Goal: Transaction & Acquisition: Purchase product/service

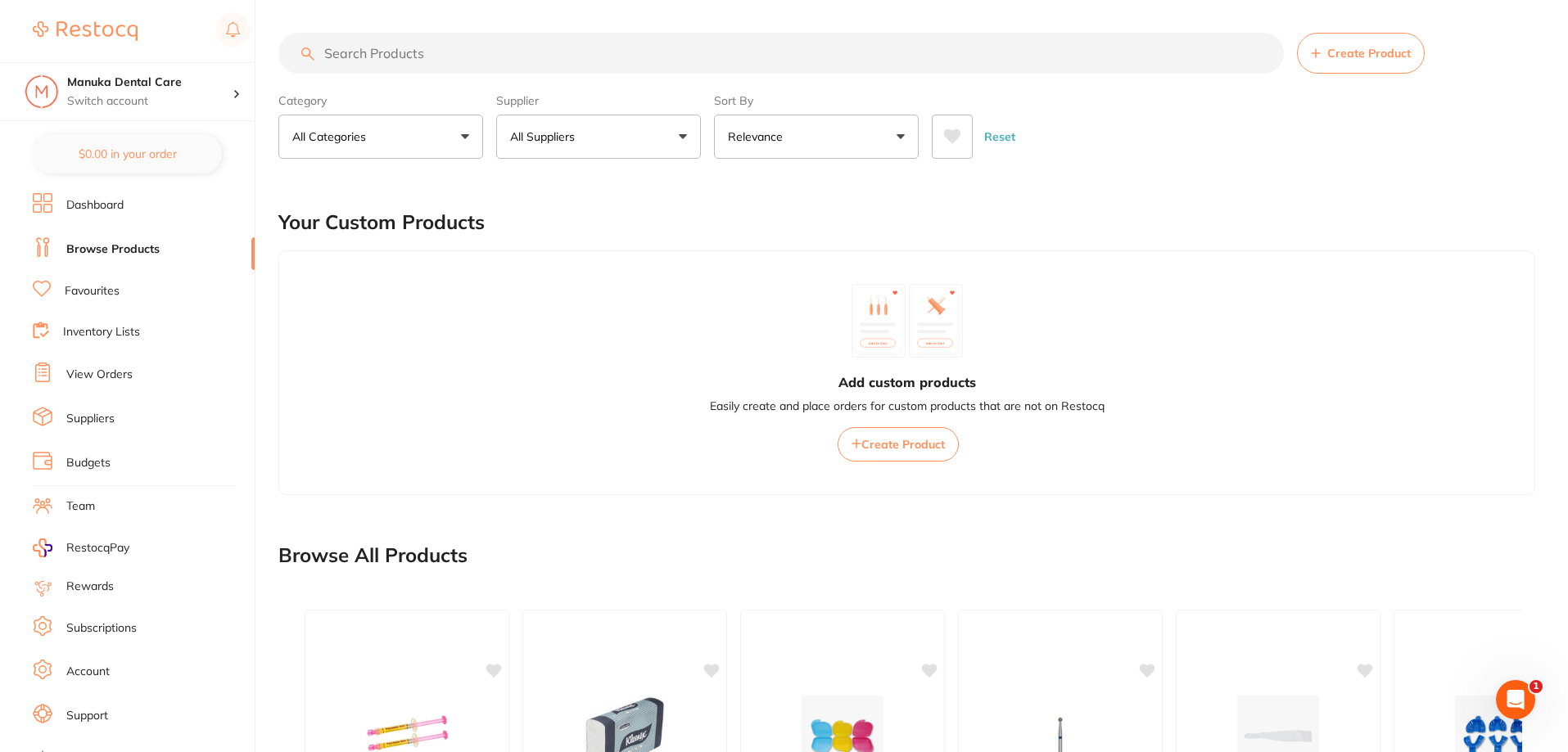
click at [397, 50] on input "search" at bounding box center [781, 53] width 1006 height 41
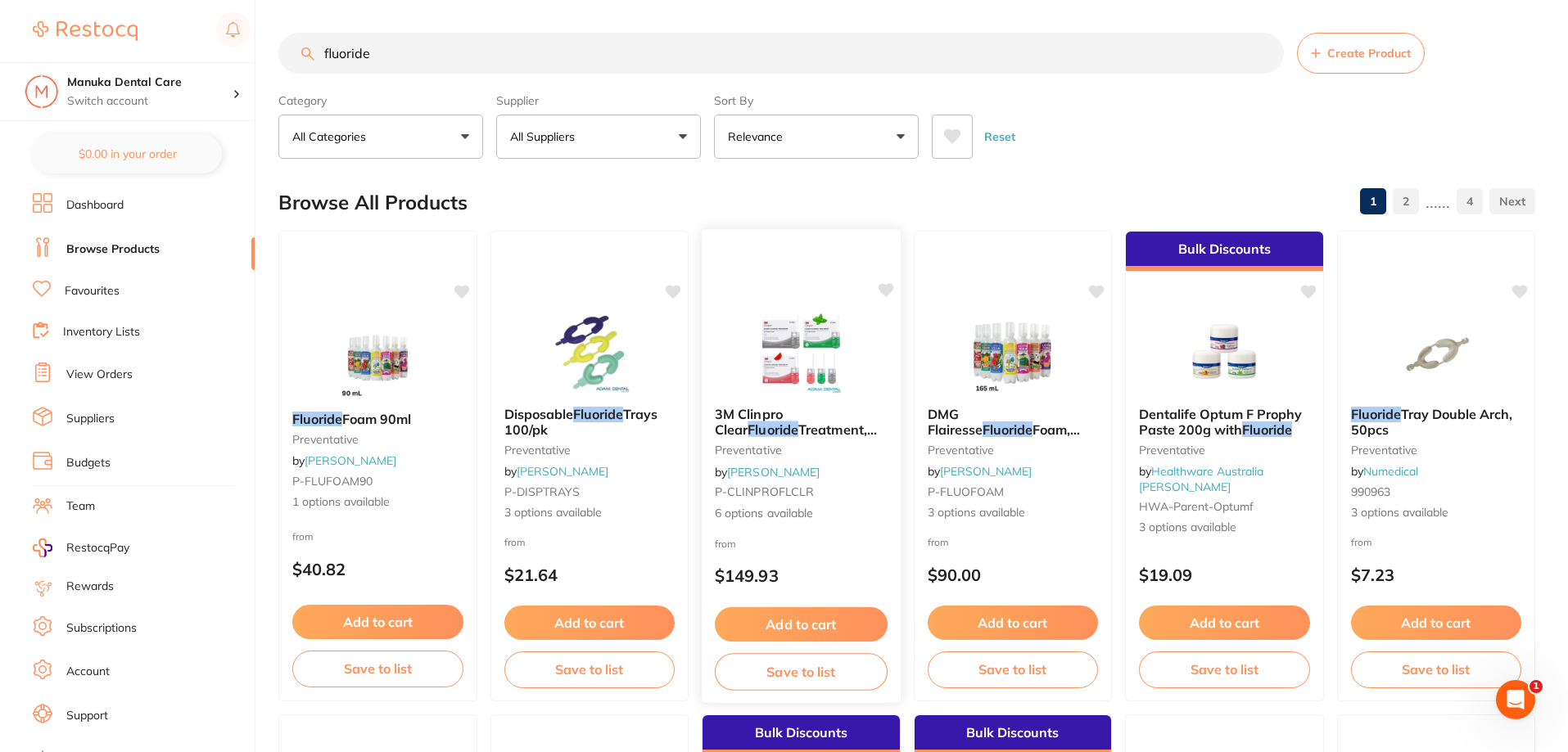
click at [817, 496] on small "P-CLINPROFLCLR" at bounding box center [801, 492] width 173 height 13
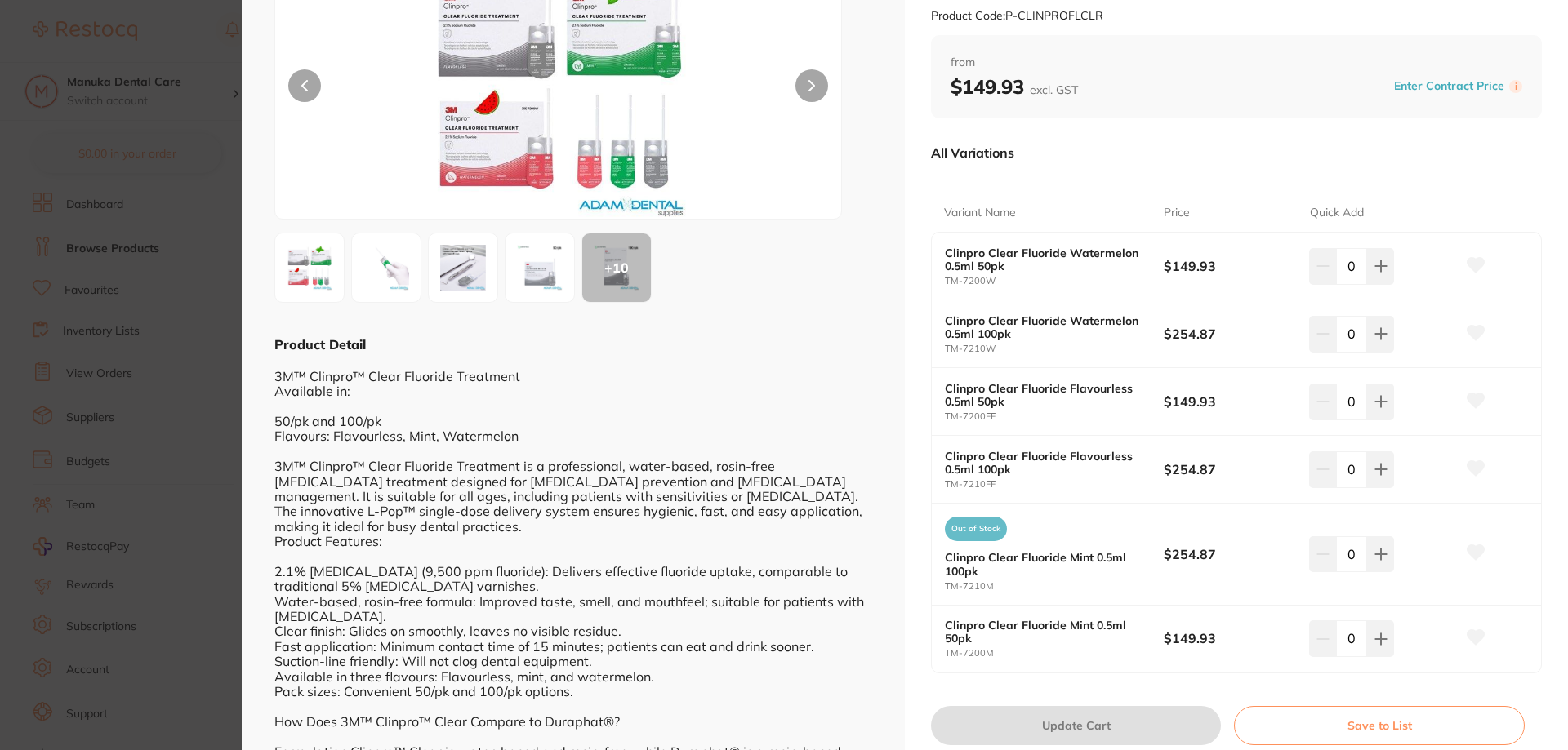
scroll to position [245, 0]
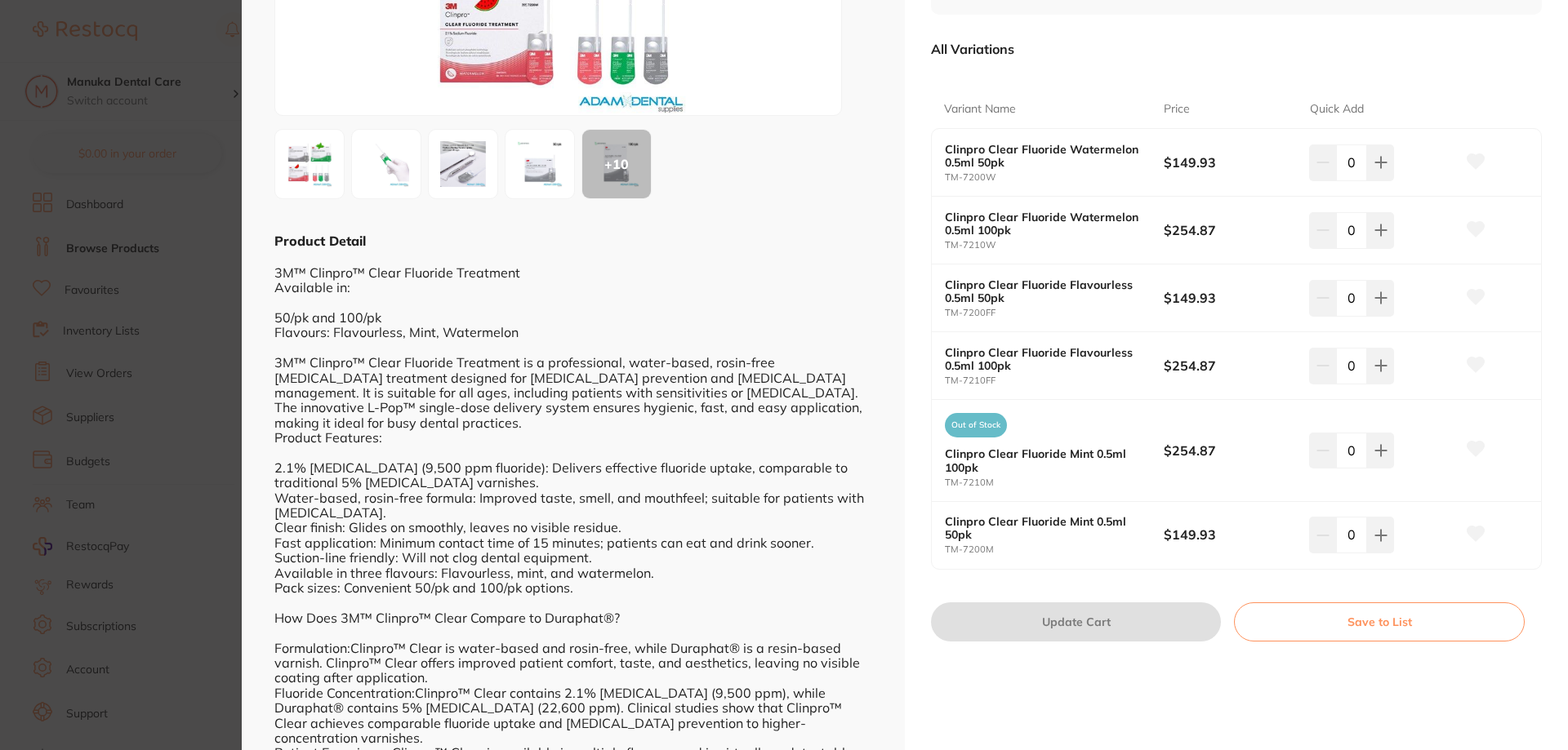
click at [1030, 299] on b "Clinpro Clear Fluoride Flavourless 0.5ml 50pk" at bounding box center [1043, 291] width 197 height 26
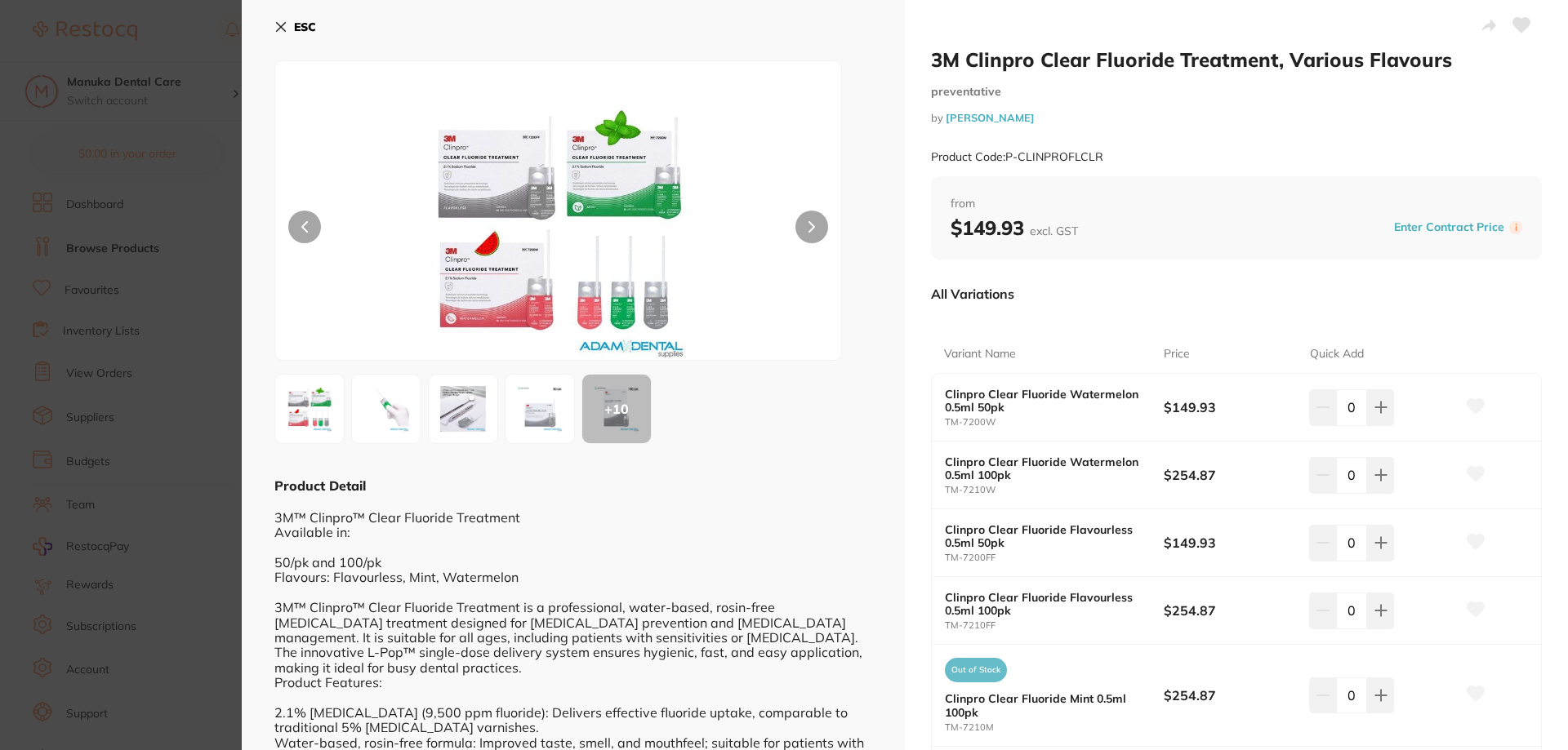
click at [593, 301] on img at bounding box center [559, 230] width 340 height 258
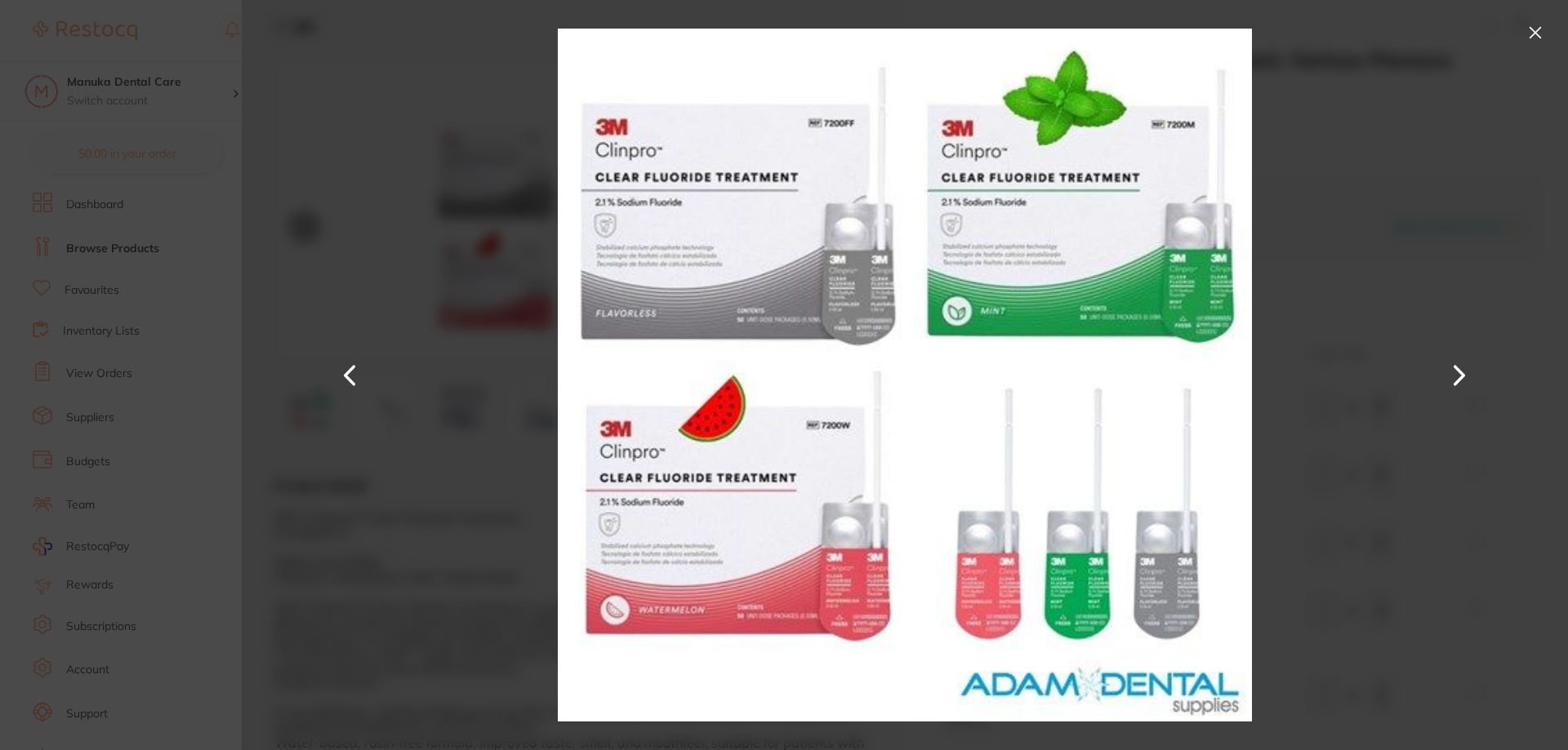
click at [1375, 599] on div at bounding box center [904, 375] width 1326 height 750
click at [1534, 24] on button at bounding box center [1535, 33] width 26 height 26
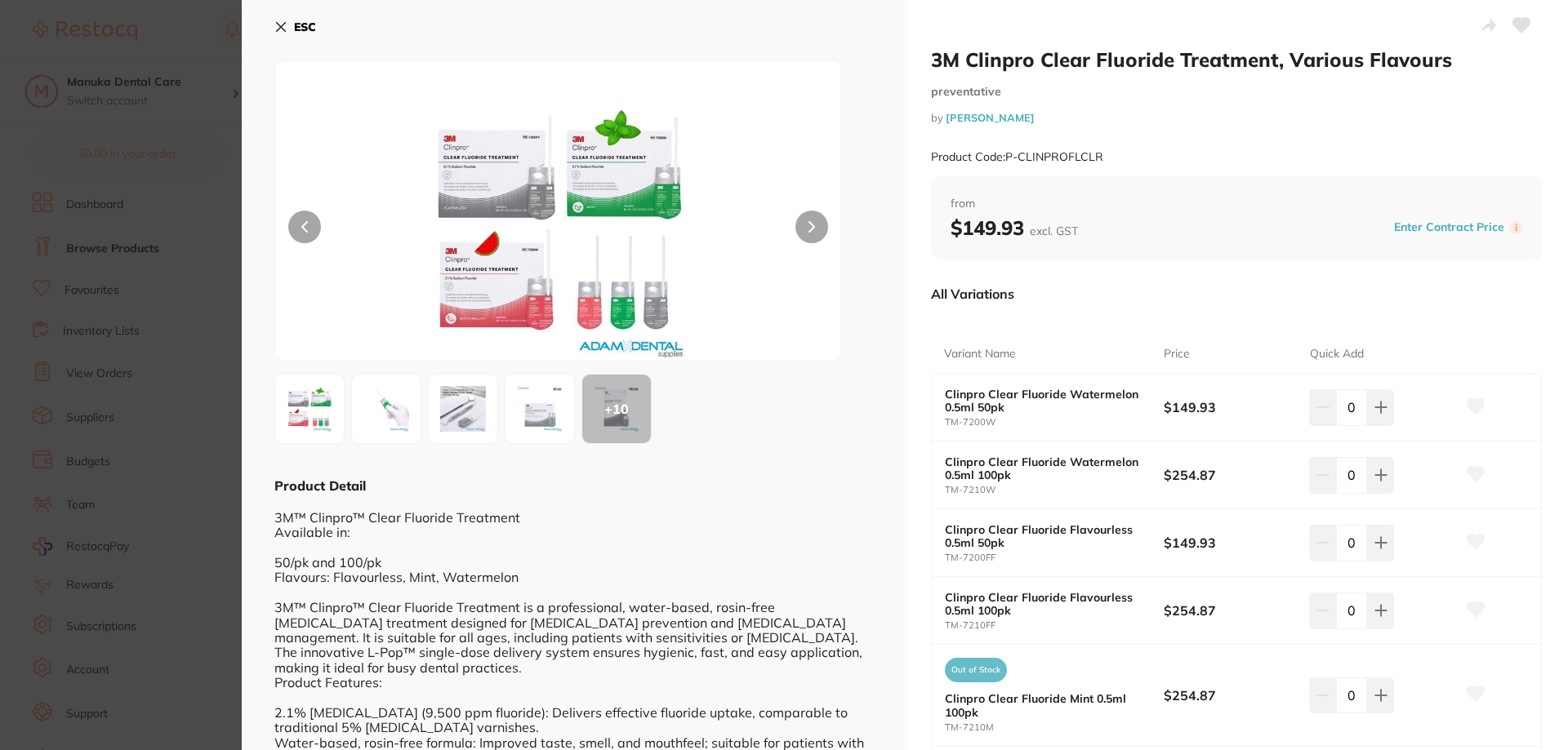
click at [403, 409] on img at bounding box center [385, 409] width 59 height 59
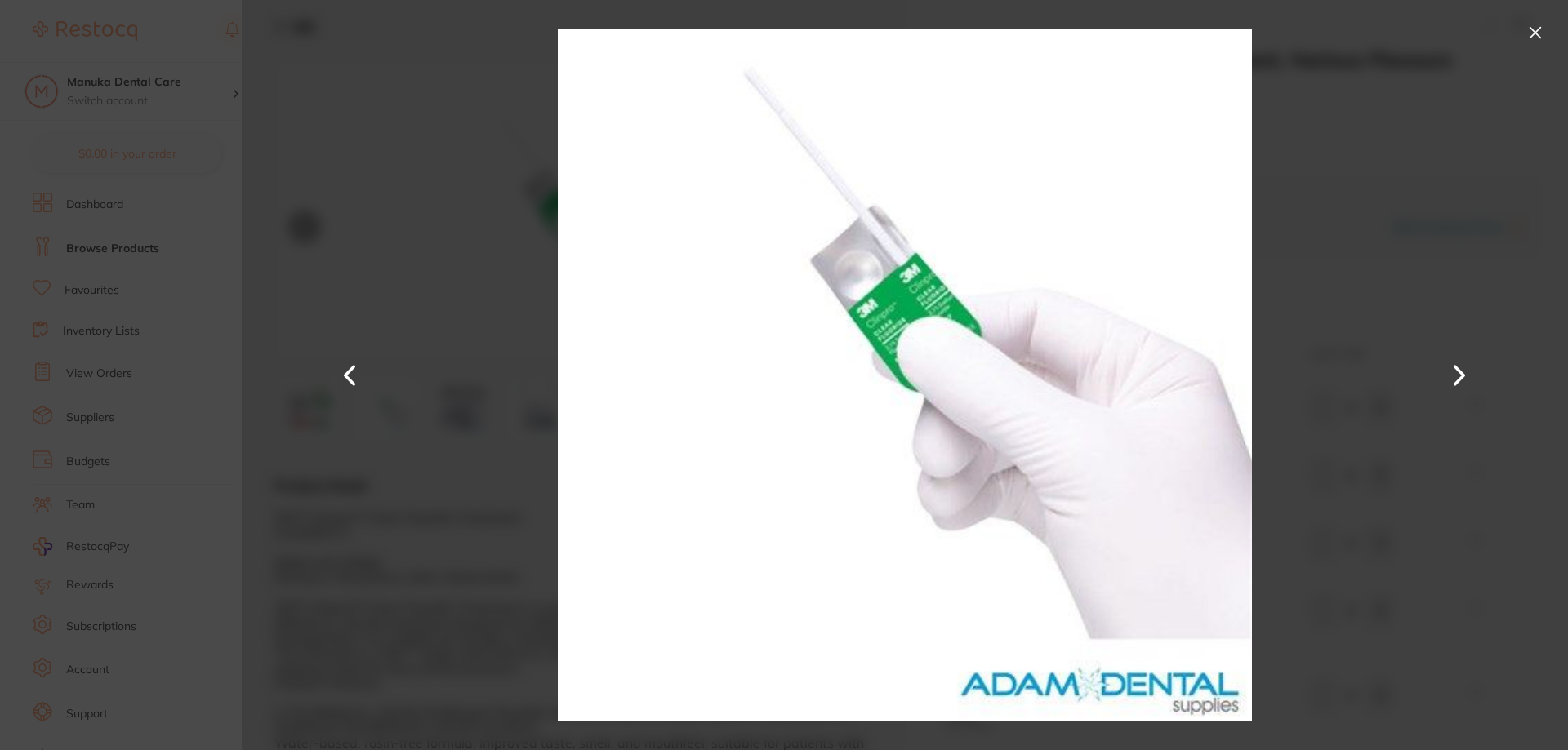
drag, startPoint x: 1526, startPoint y: 31, endPoint x: 1443, endPoint y: 70, distance: 91.7
click at [1527, 31] on button at bounding box center [1535, 33] width 26 height 26
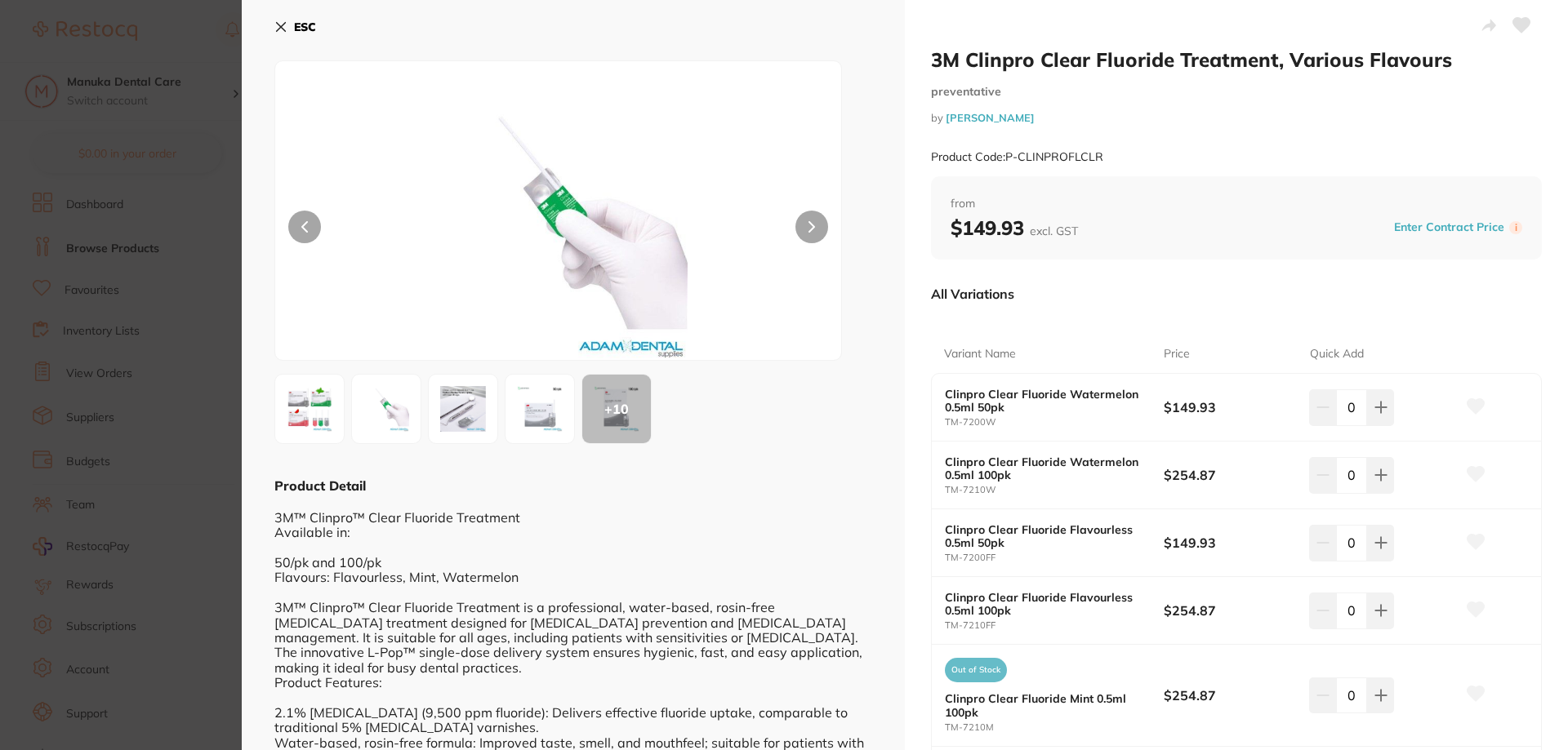
click at [536, 409] on img at bounding box center [539, 409] width 59 height 59
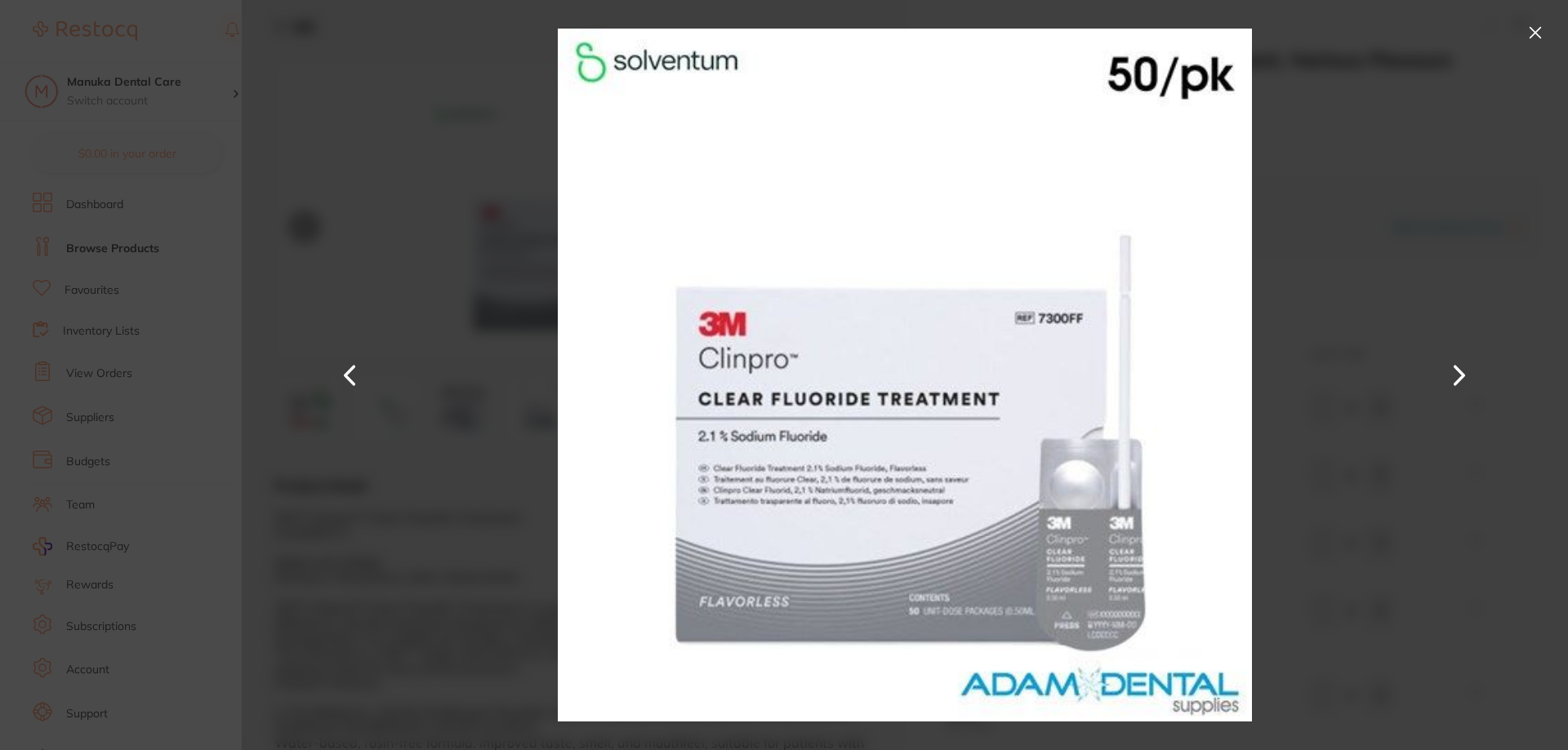
drag, startPoint x: 1462, startPoint y: 210, endPoint x: 1491, endPoint y: 87, distance: 126.4
click at [1462, 208] on button at bounding box center [1460, 375] width 39 height 376
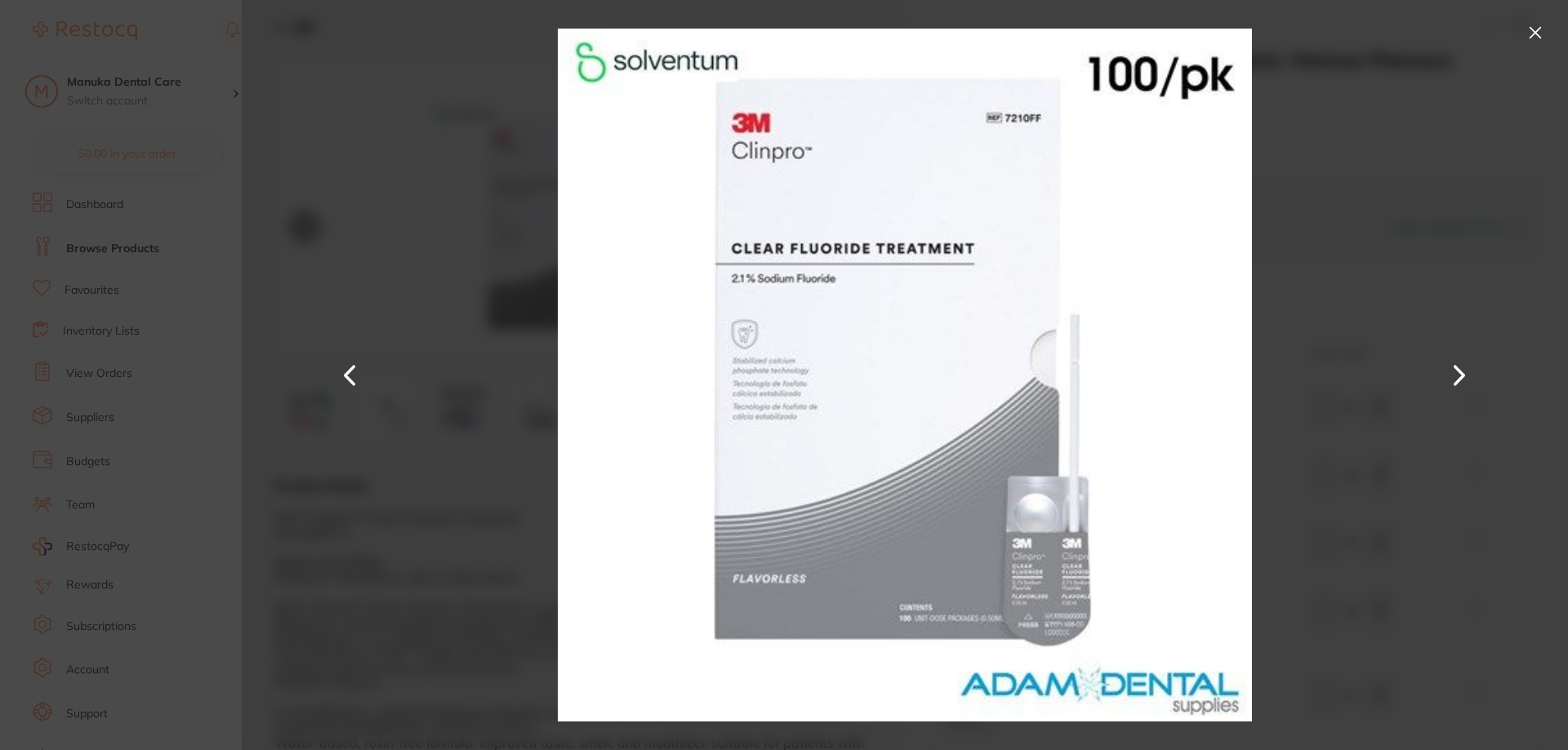
click at [1527, 38] on button at bounding box center [1535, 33] width 26 height 26
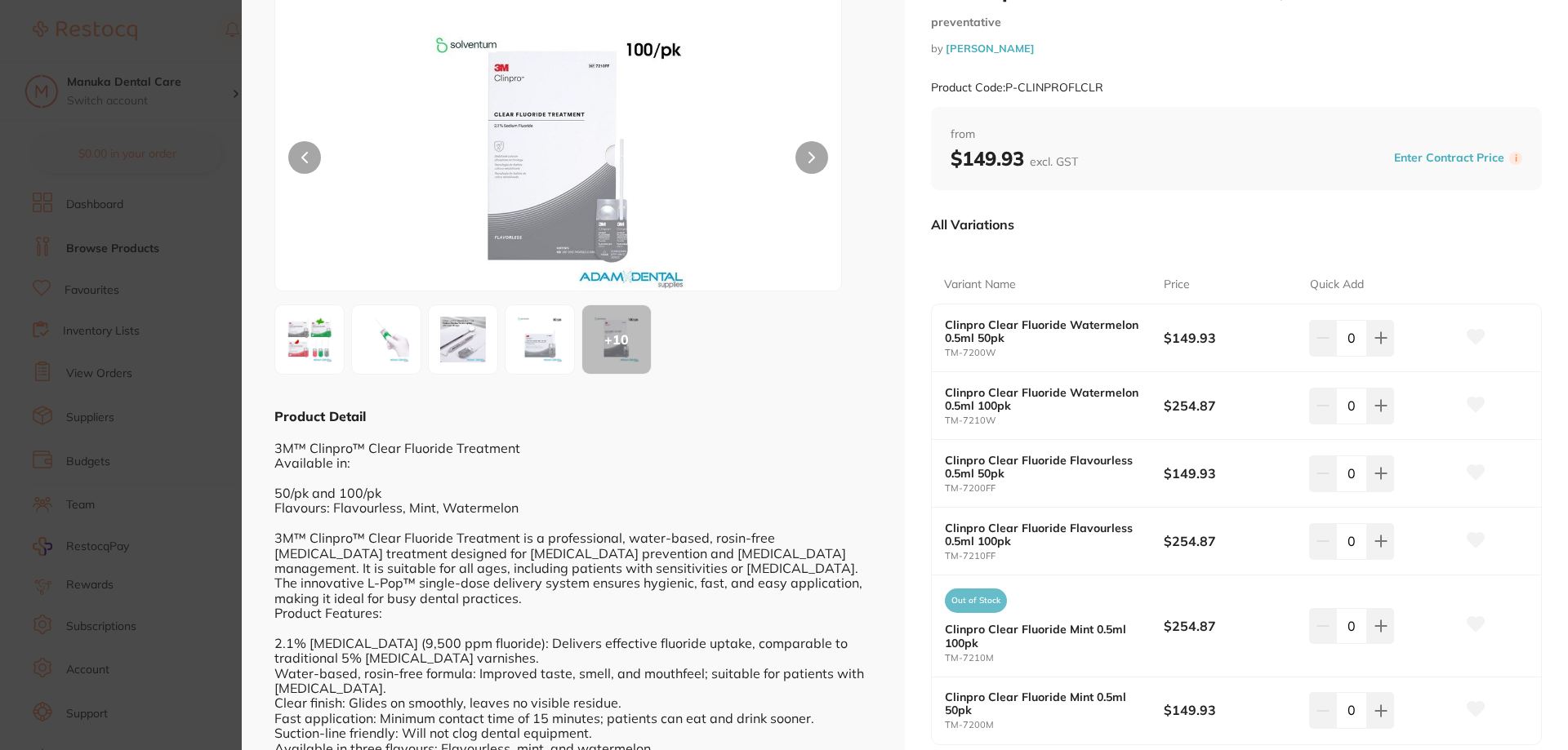
scroll to position [163, 0]
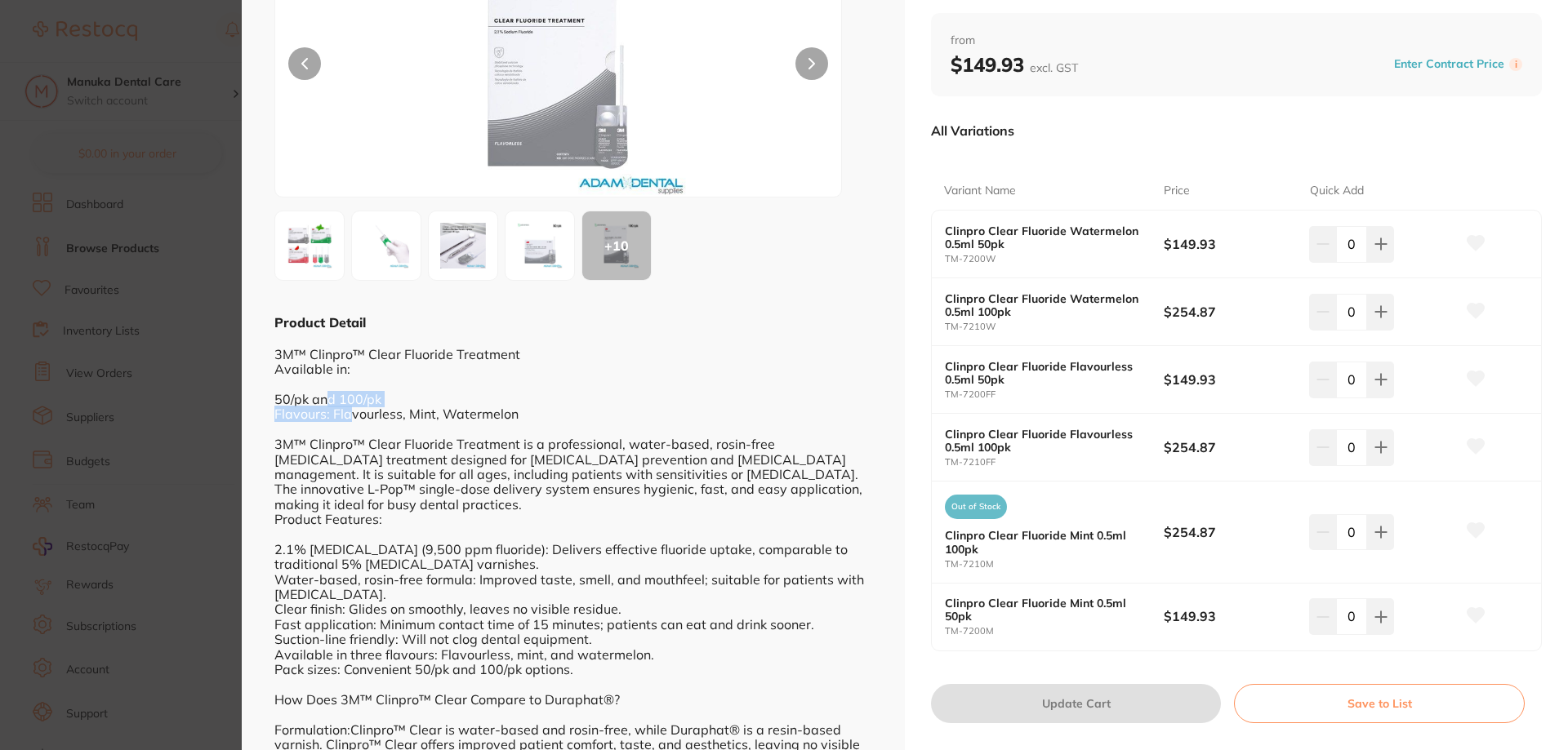
drag, startPoint x: 326, startPoint y: 404, endPoint x: 347, endPoint y: 419, distance: 25.8
click at [347, 419] on div "3M™ Clinpro™ Clear Fluoride Treatment Available in: 50/pk and 100/pk Flavours: …" at bounding box center [573, 721] width 598 height 781
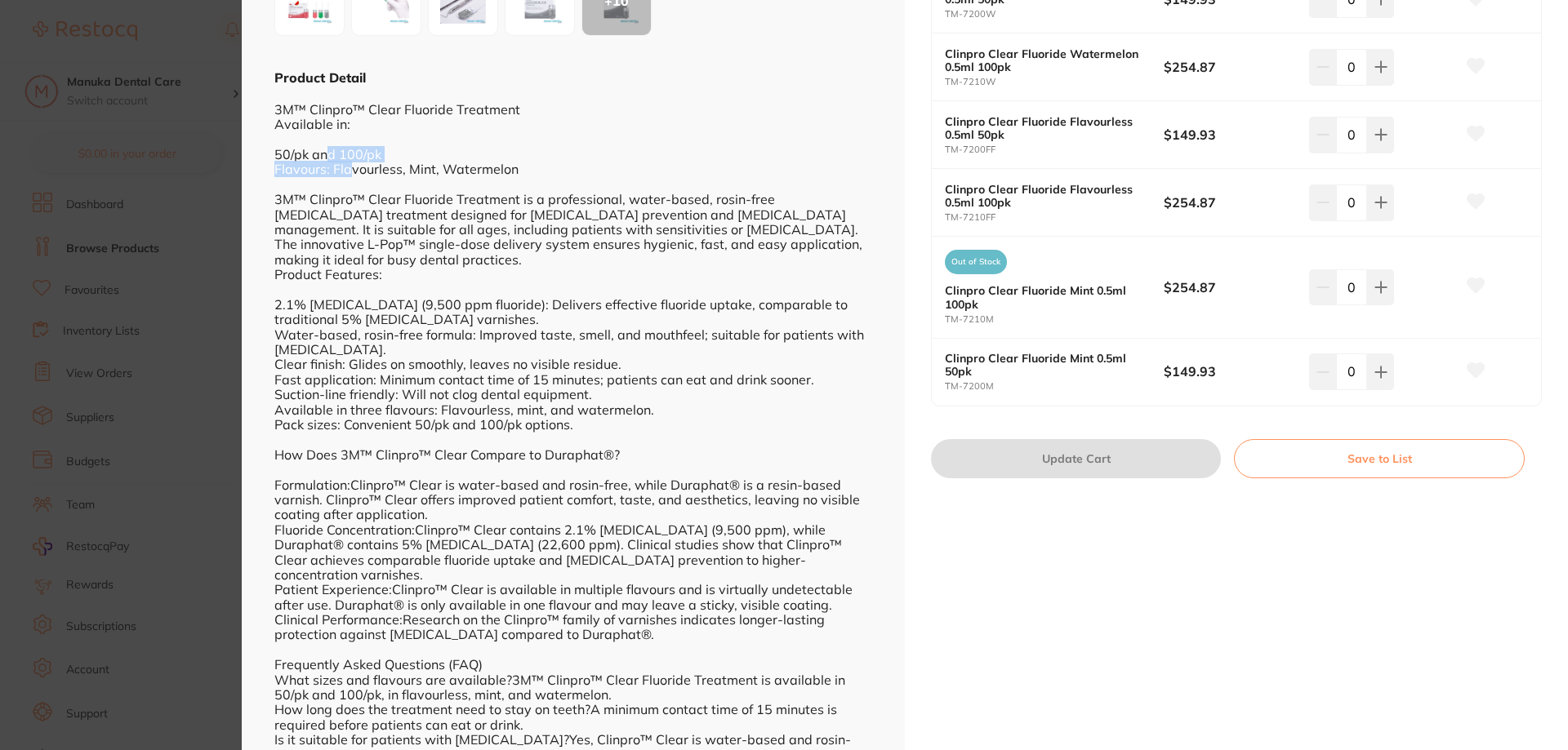
scroll to position [490, 0]
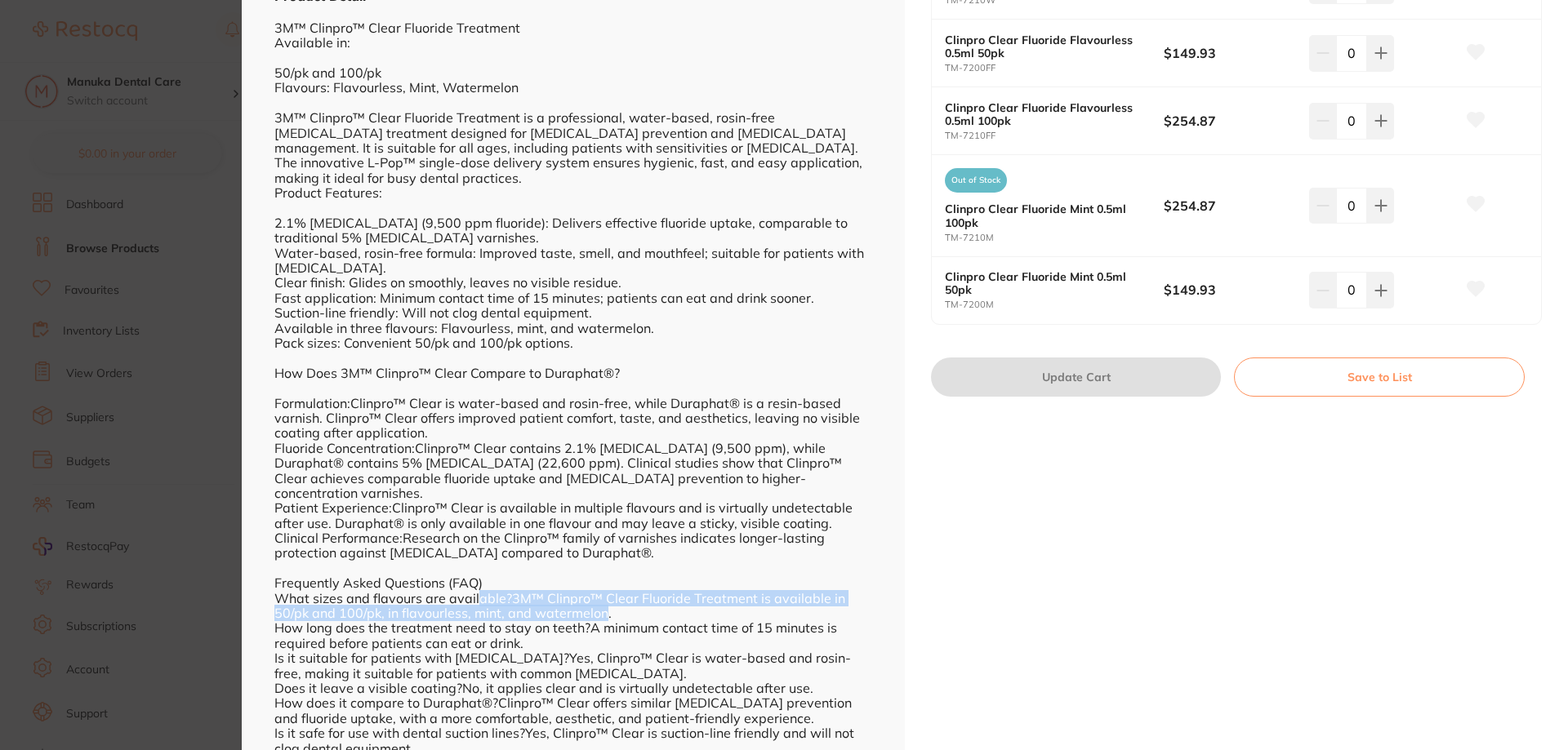
drag, startPoint x: 480, startPoint y: 562, endPoint x: 605, endPoint y: 582, distance: 126.6
click at [605, 582] on div "3M™ Clinpro™ Clear Fluoride Treatment Available in: 50/pk and 100/pk Flavours: …" at bounding box center [573, 395] width 598 height 781
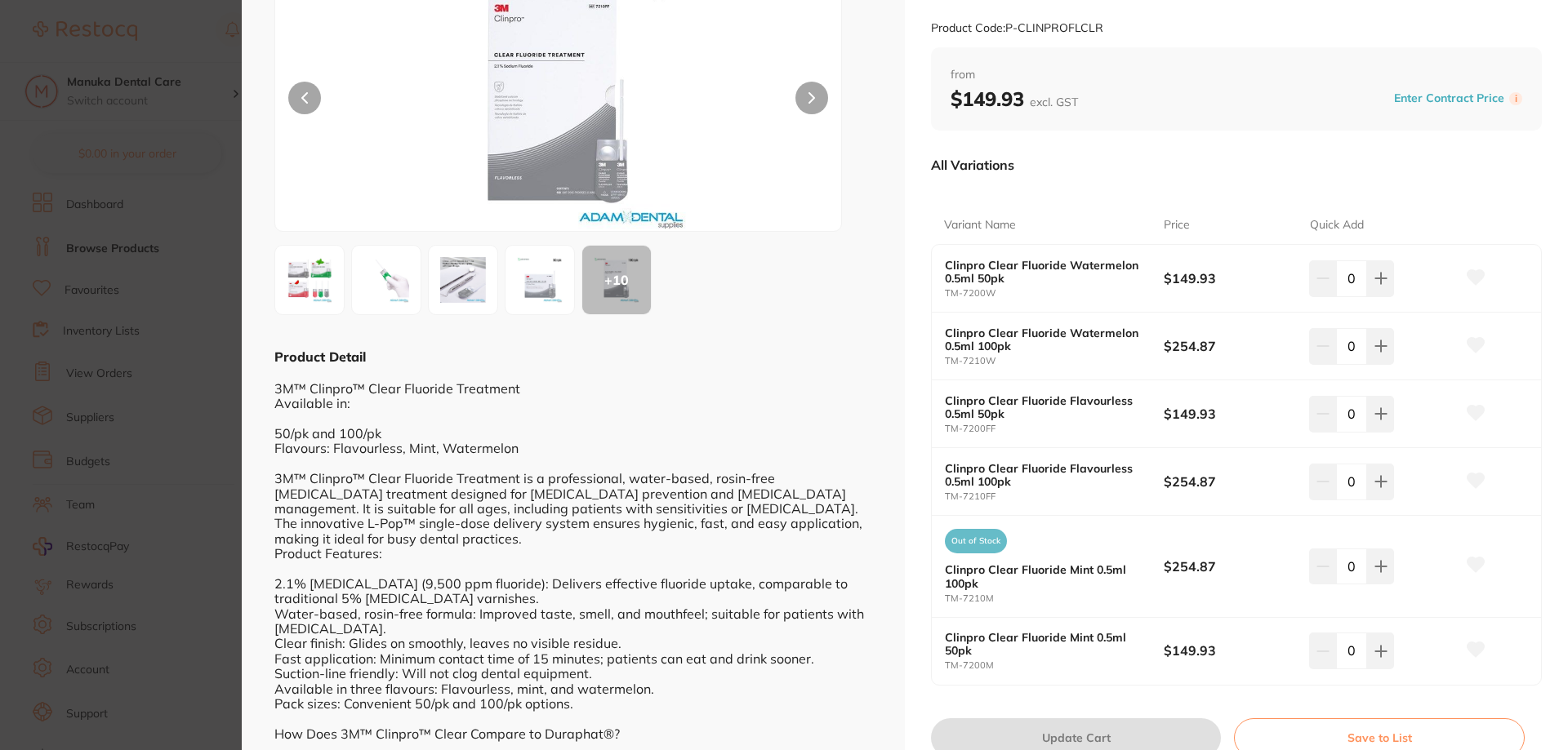
scroll to position [0, 0]
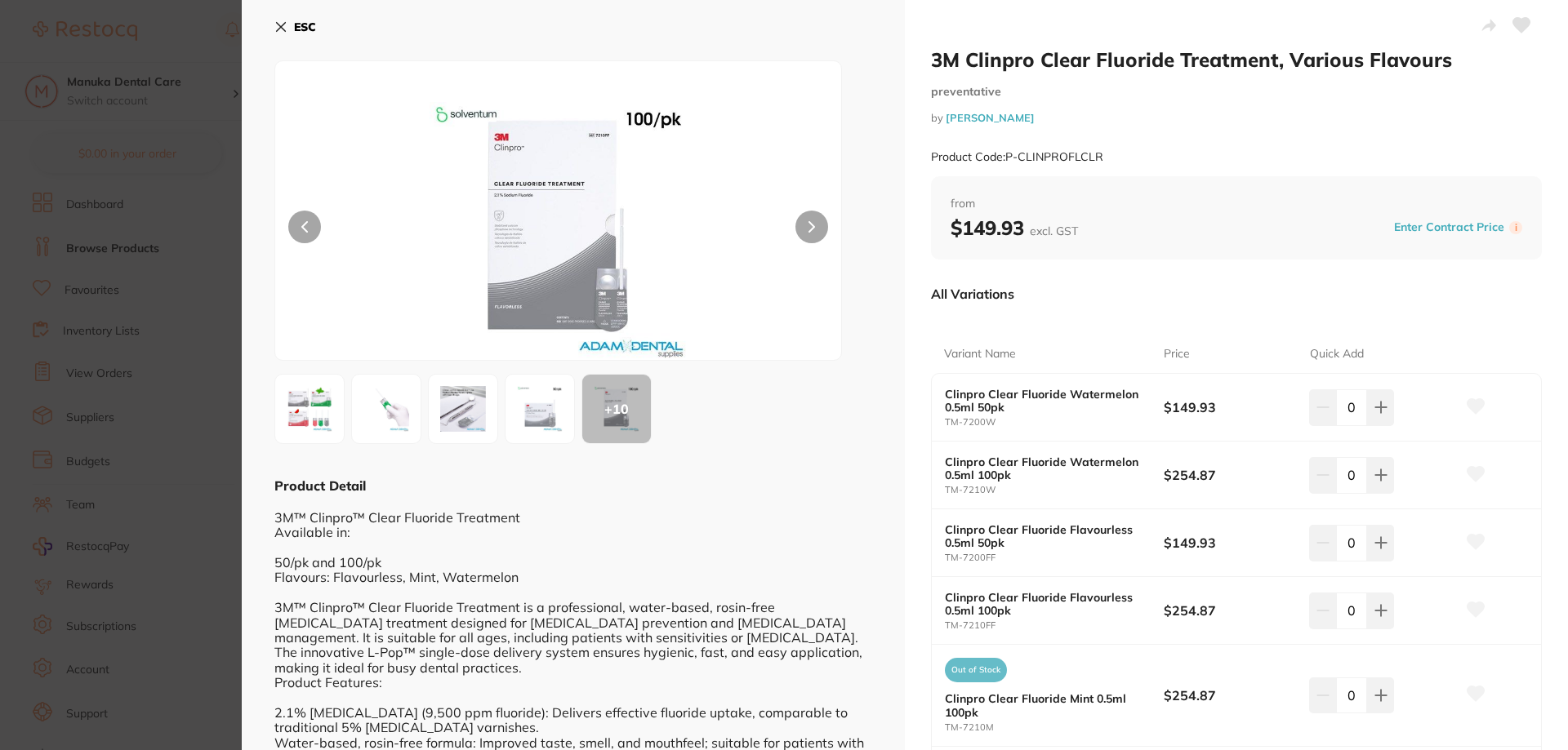
click at [309, 408] on img at bounding box center [309, 409] width 59 height 59
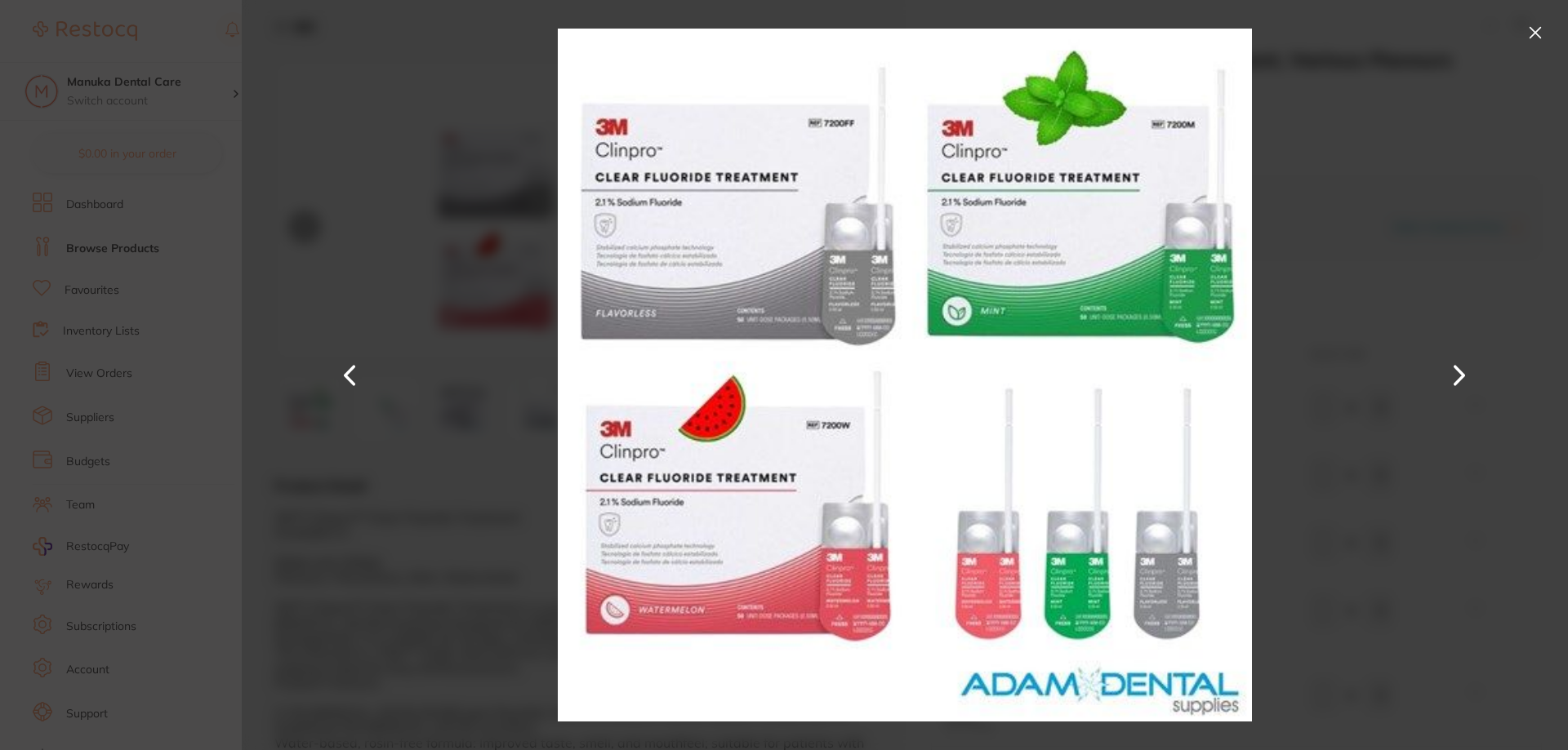
click at [1506, 171] on div at bounding box center [904, 375] width 1326 height 750
click at [1416, 219] on div at bounding box center [904, 375] width 1326 height 750
click at [1539, 35] on button at bounding box center [1535, 33] width 26 height 26
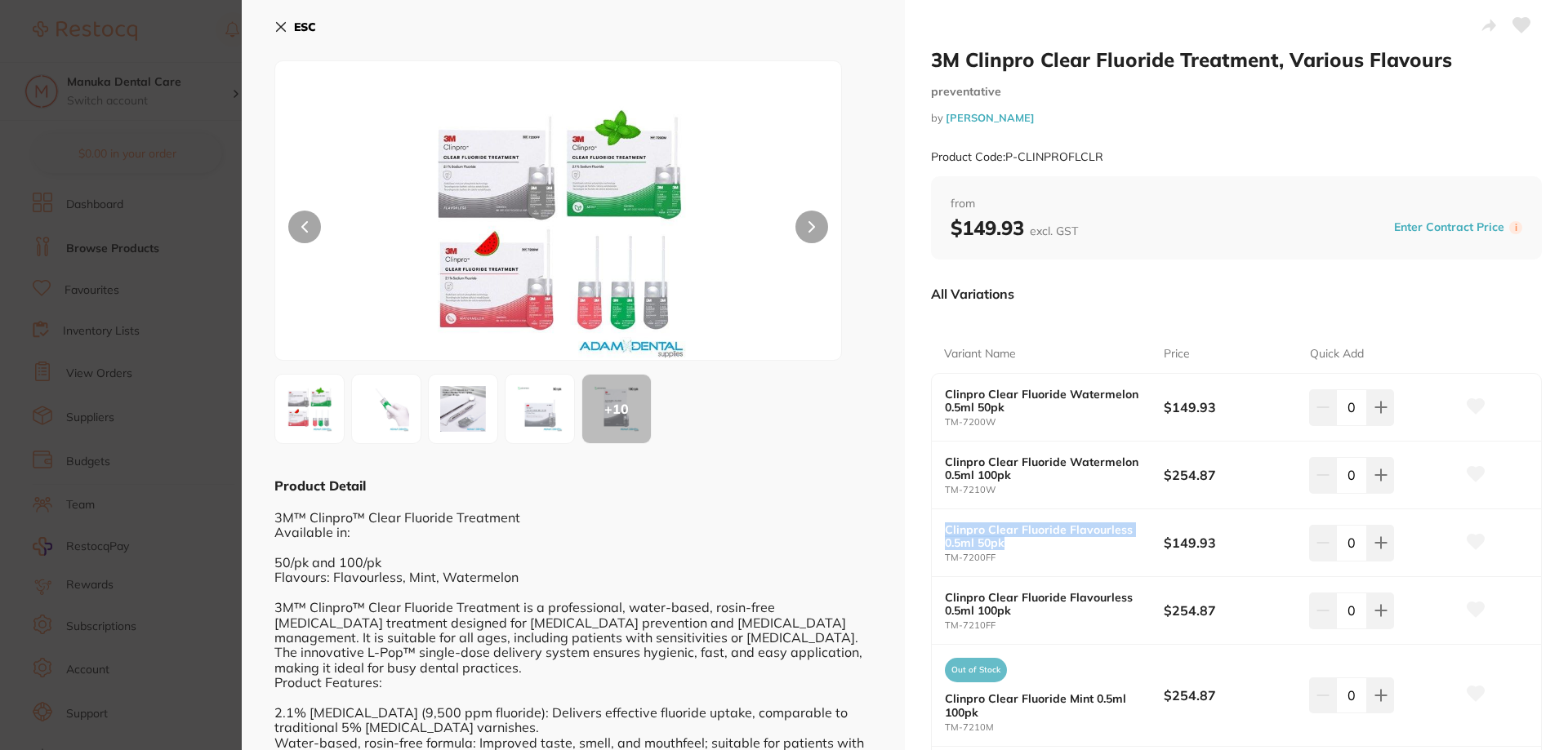
drag, startPoint x: 1014, startPoint y: 549, endPoint x: 944, endPoint y: 533, distance: 71.8
click at [945, 533] on b "Clinpro Clear Fluoride Flavourless 0.5ml 50pk" at bounding box center [1043, 536] width 197 height 26
click at [1168, 360] on p "Price" at bounding box center [1177, 354] width 26 height 17
click at [276, 26] on icon at bounding box center [281, 27] width 13 height 13
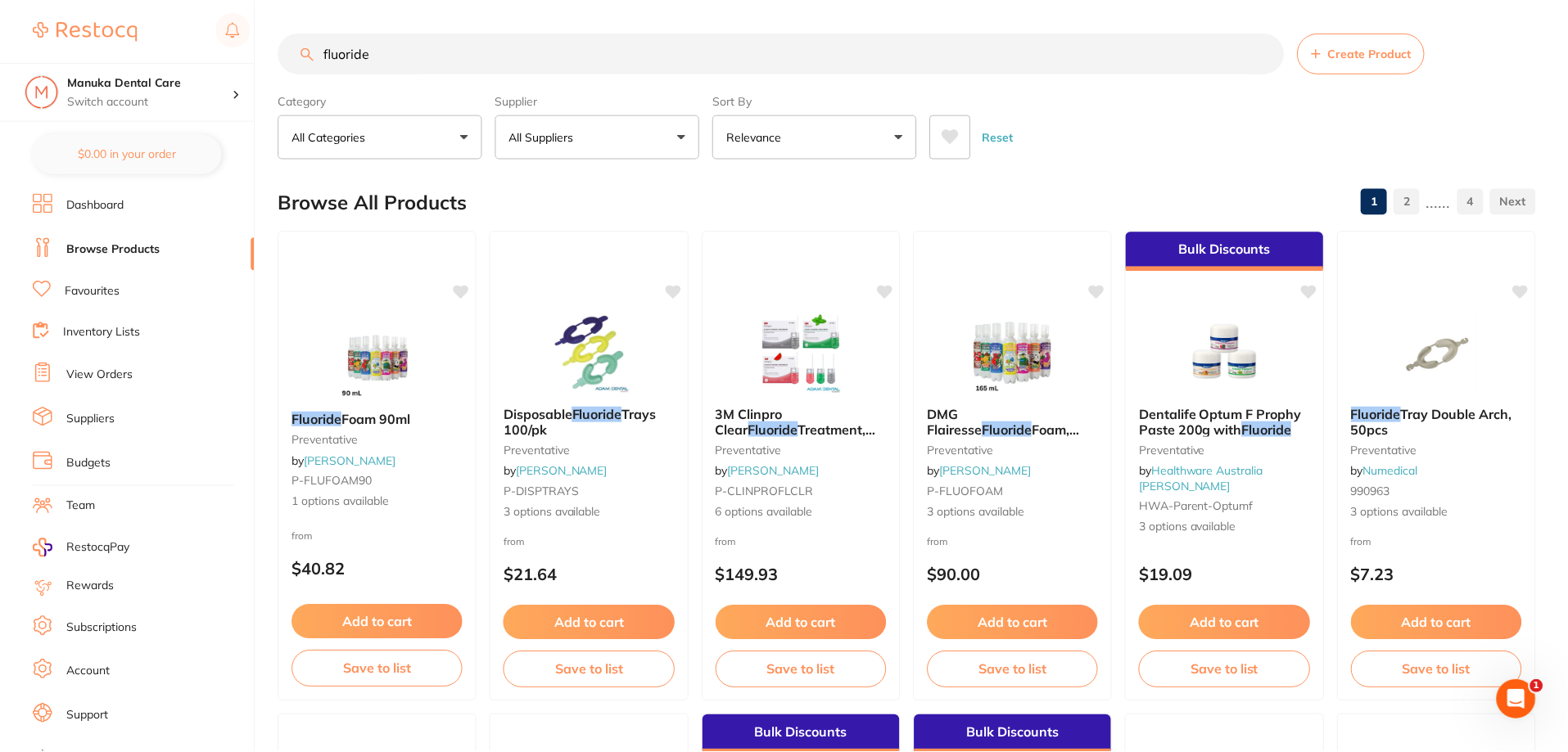
scroll to position [1, 0]
click at [389, 51] on input "fluoride" at bounding box center [781, 52] width 1006 height 41
drag, startPoint x: 412, startPoint y: 51, endPoint x: 233, endPoint y: 50, distance: 179.0
click at [233, 50] on div "$0.00 Manuka Dental Care Switch account Manuka Dental Care $0.00 in your order …" at bounding box center [784, 375] width 1568 height 752
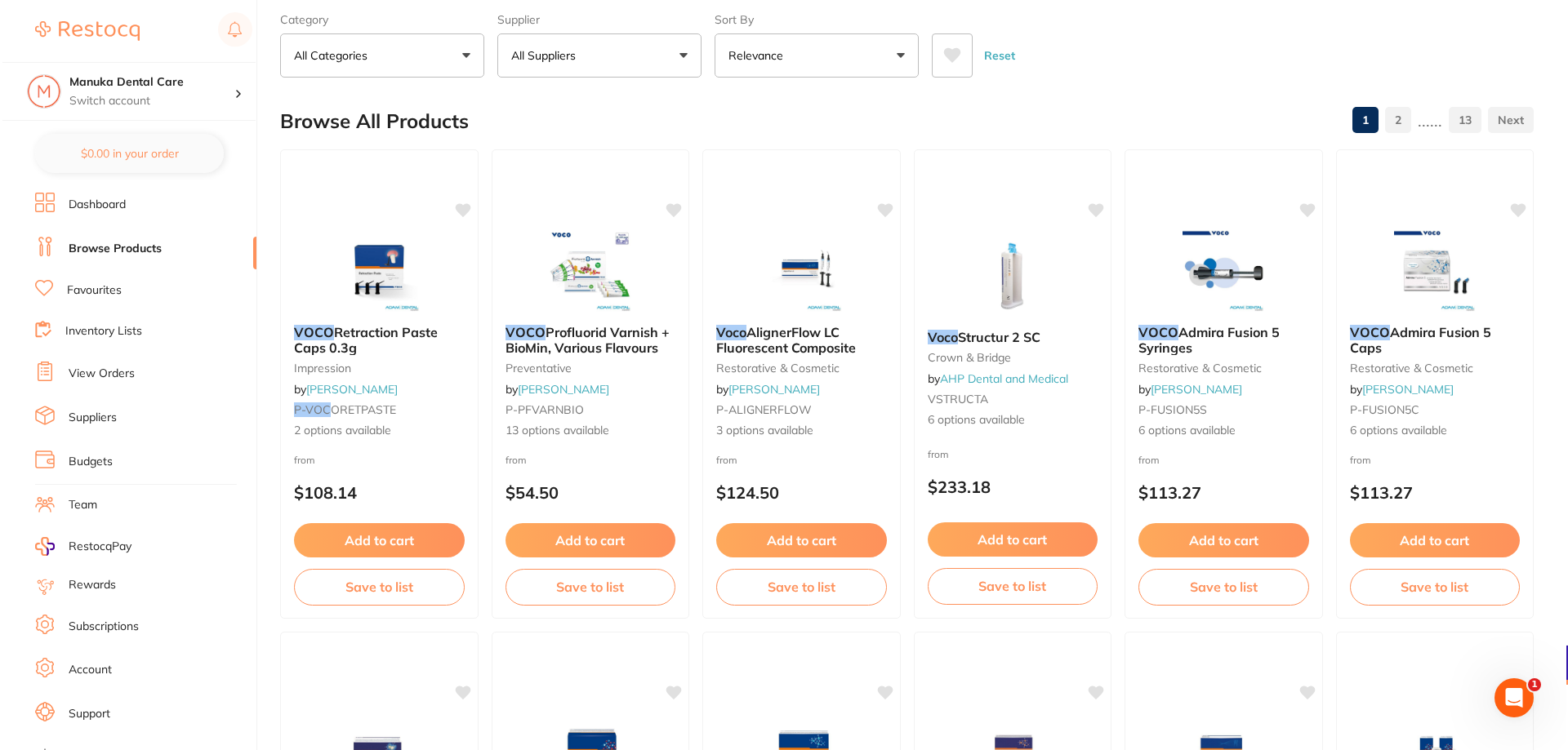
scroll to position [0, 0]
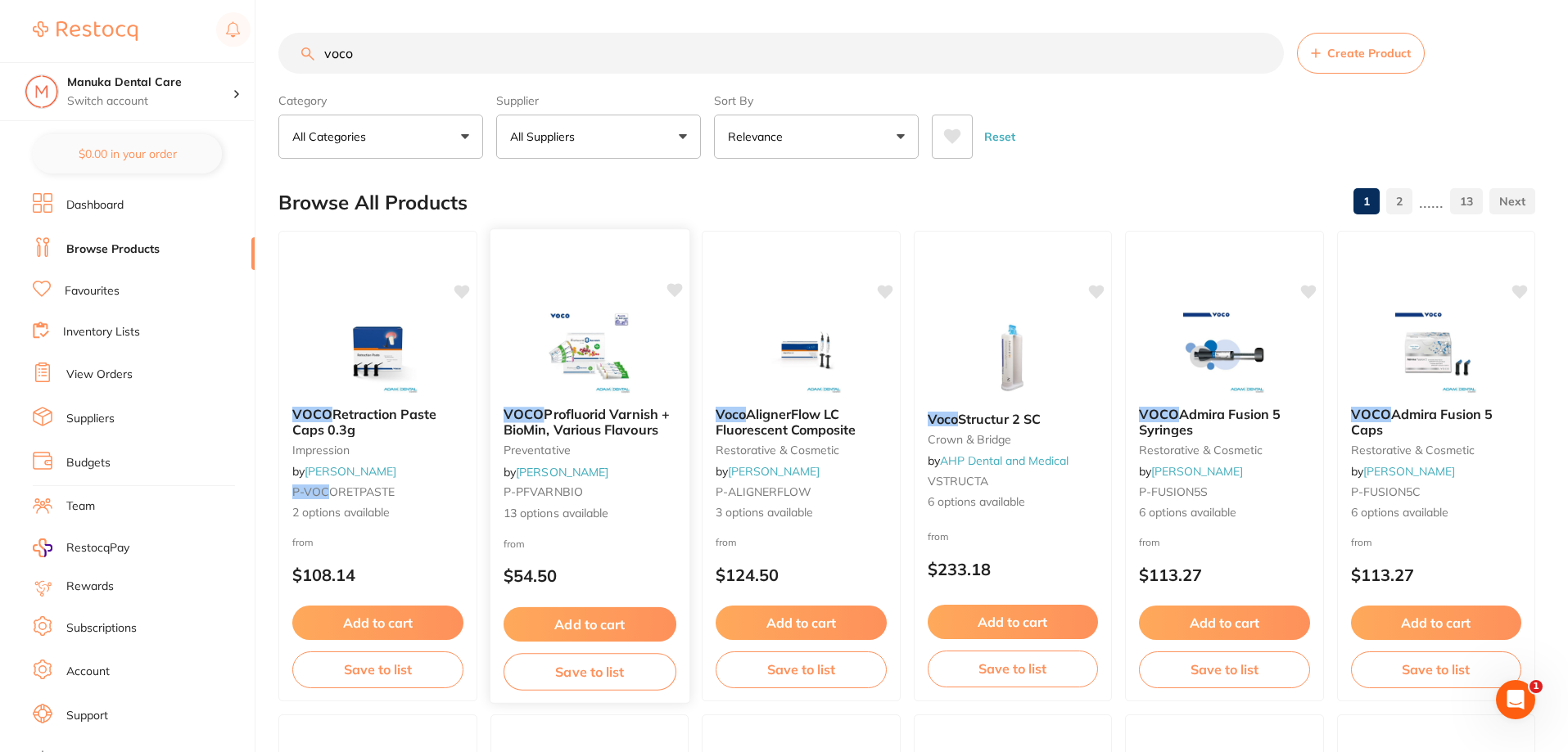
click at [588, 419] on span "Profluorid Varnish + BioMin, Various Flavours" at bounding box center [586, 422] width 167 height 32
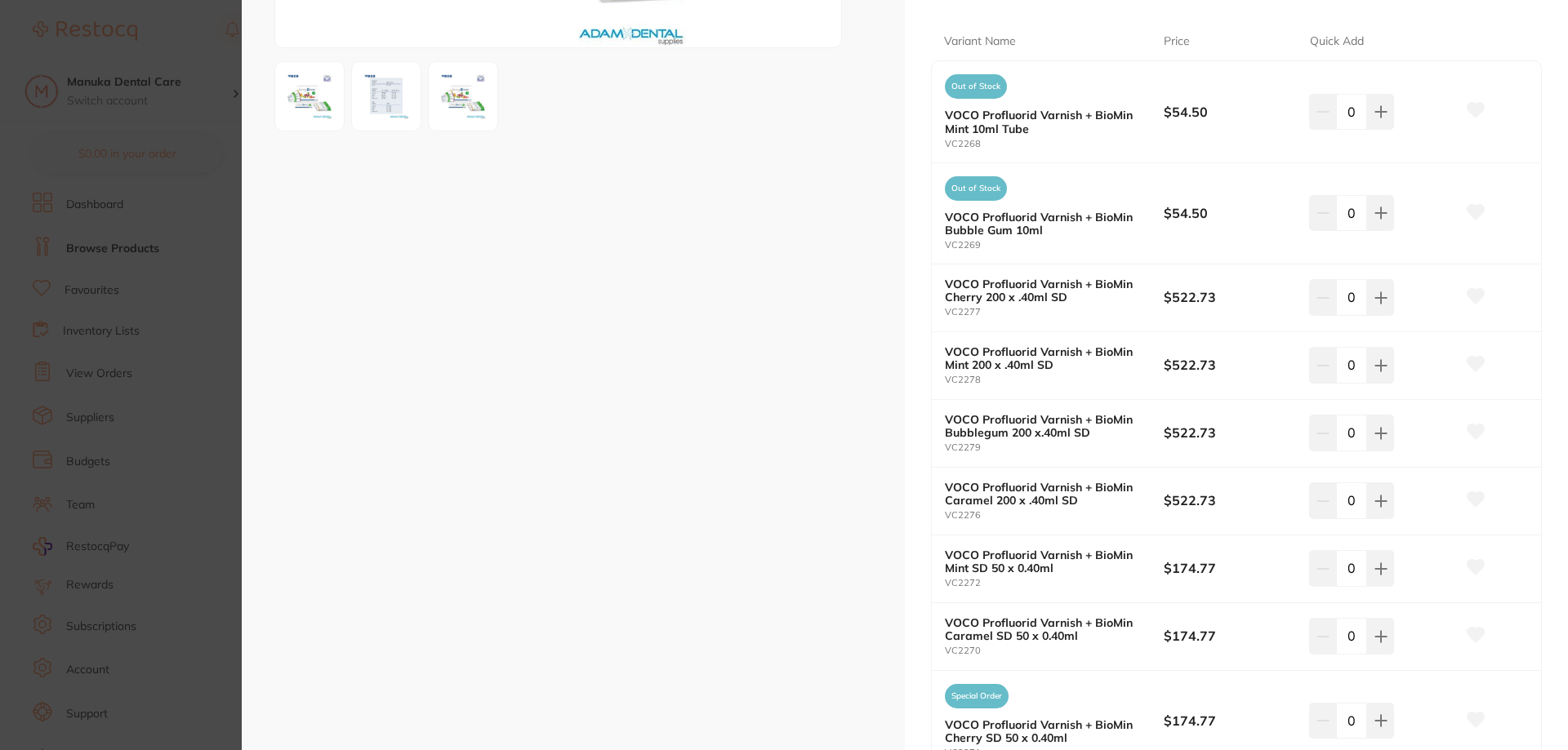
scroll to position [721, 0]
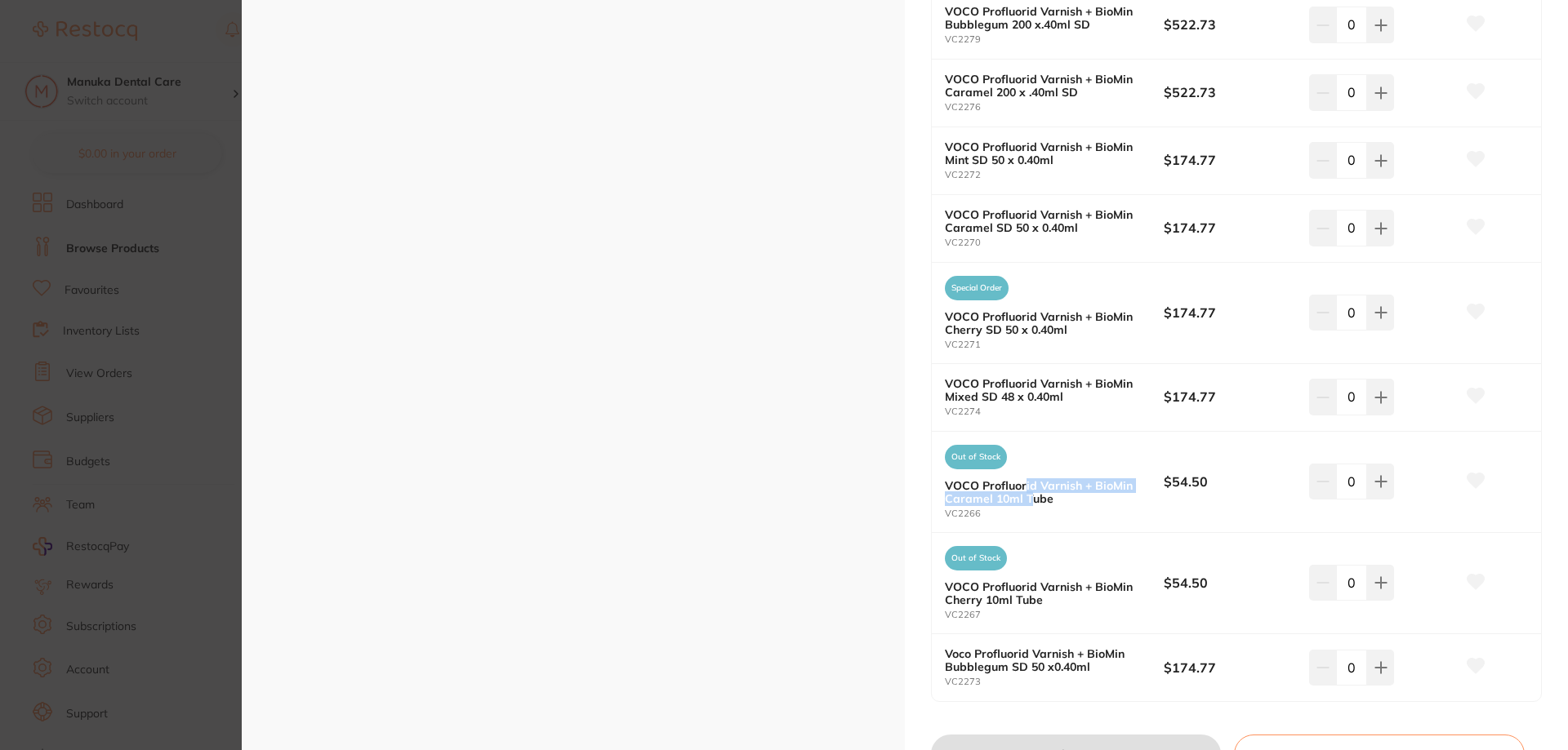
drag, startPoint x: 1023, startPoint y: 491, endPoint x: 1026, endPoint y: 505, distance: 14.3
click at [1026, 505] on b "VOCO Profluorid Varnish + BioMin Caramel 10ml Tube" at bounding box center [1043, 493] width 197 height 26
click at [1054, 501] on b "VOCO Profluorid Varnish + BioMin Caramel 10ml Tube" at bounding box center [1043, 493] width 197 height 26
drag, startPoint x: 1053, startPoint y: 501, endPoint x: 922, endPoint y: 487, distance: 131.7
click at [922, 487] on div "VOCO Profluorid Varnish + BioMin, Various Flavours preventative by [PERSON_NAME…" at bounding box center [1237, 49] width 664 height 1540
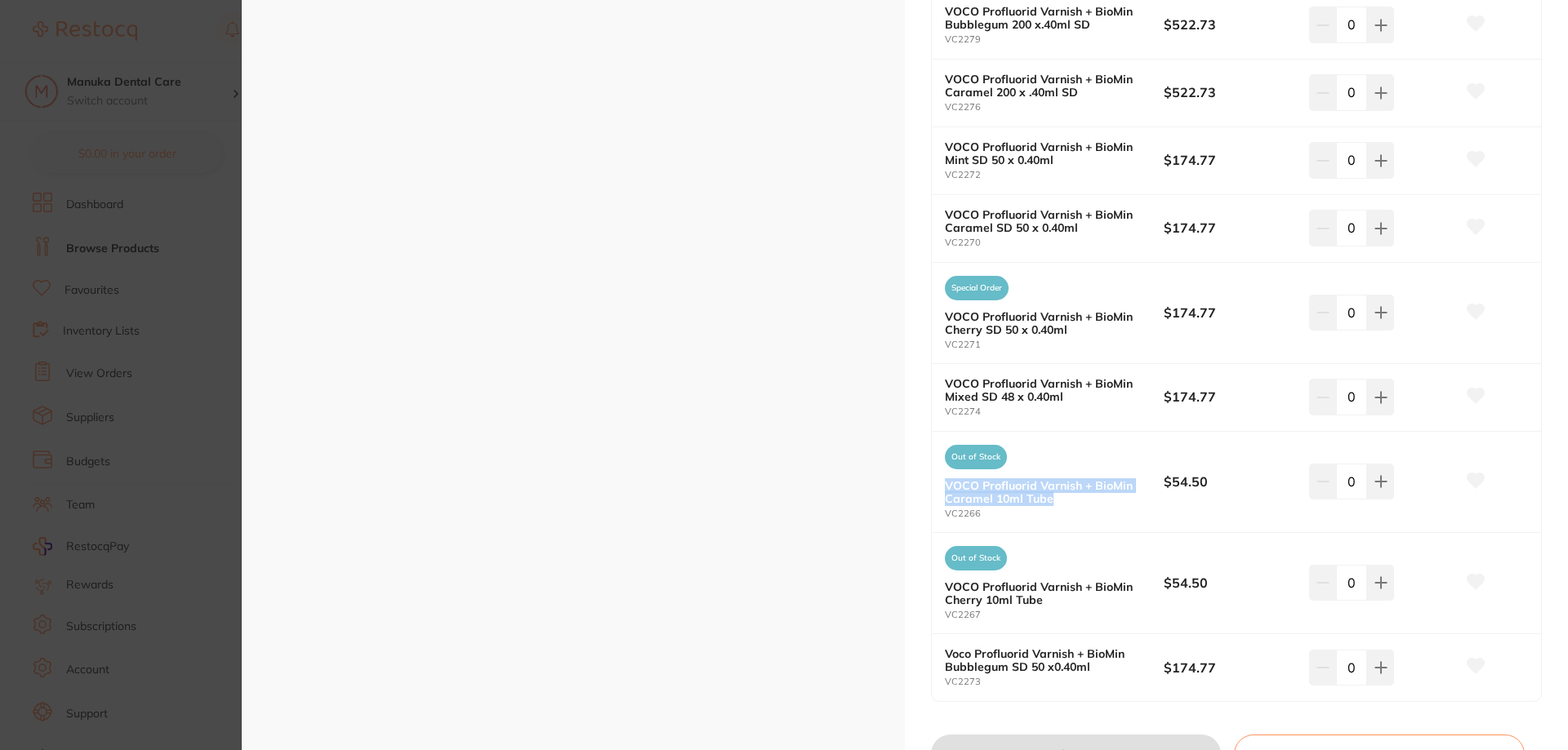
click at [1016, 493] on b "VOCO Profluorid Varnish + BioMin Caramel 10ml Tube" at bounding box center [1043, 493] width 197 height 26
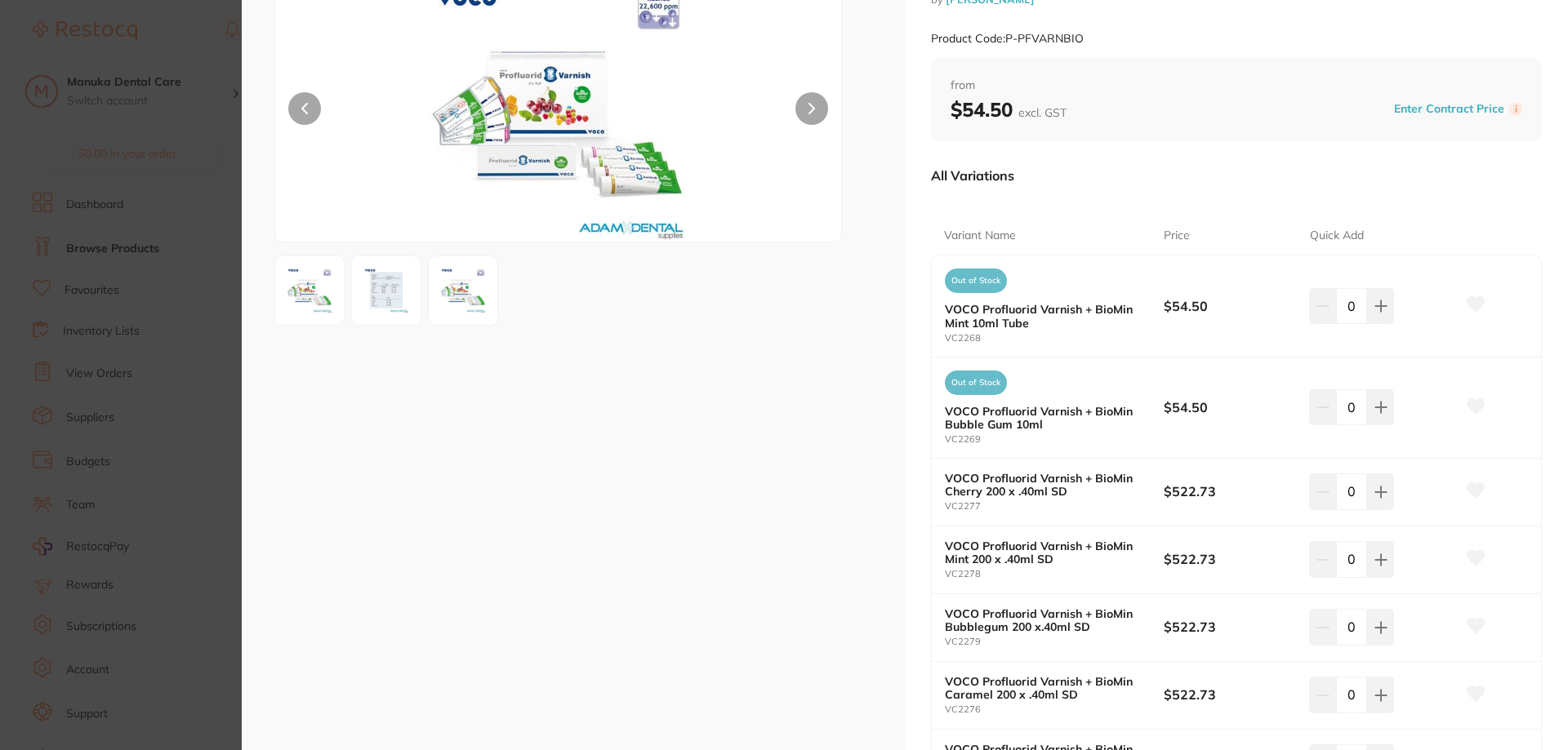
scroll to position [0, 0]
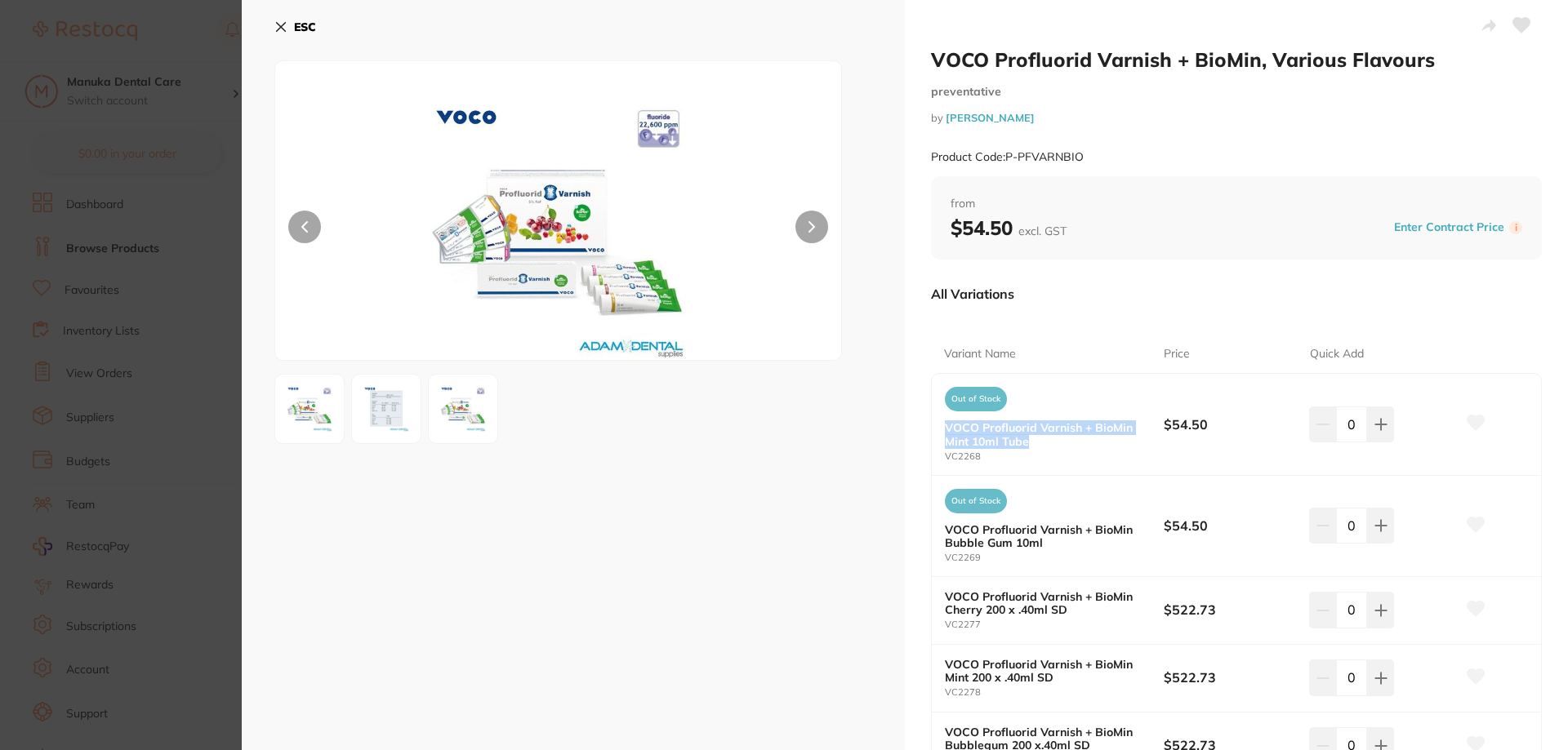
drag, startPoint x: 1025, startPoint y: 443, endPoint x: 907, endPoint y: 424, distance: 119.5
click at [1061, 448] on div "Out of Stock VOCO Profluorid Varnish + BioMin Mint 10ml Tube VC2268" at bounding box center [1054, 424] width 219 height 75
drag, startPoint x: 1043, startPoint y: 546, endPoint x: 936, endPoint y: 532, distance: 107.9
click at [936, 532] on div "Out of Stock VOCO Profluorid Varnish + BioMin Bubble Gum 10ml VC2269 $54.50 0" at bounding box center [1236, 526] width 609 height 102
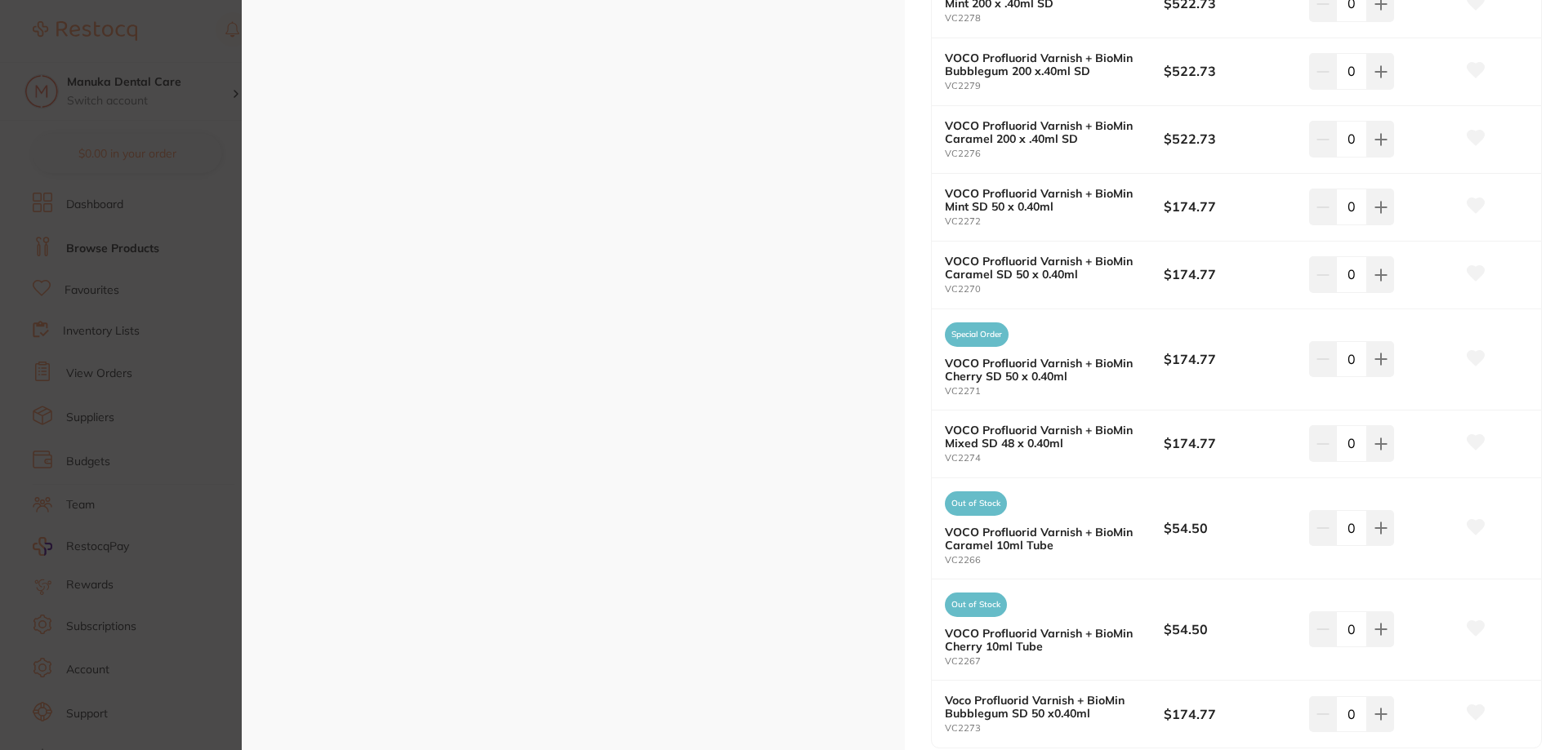
scroll to position [802, 0]
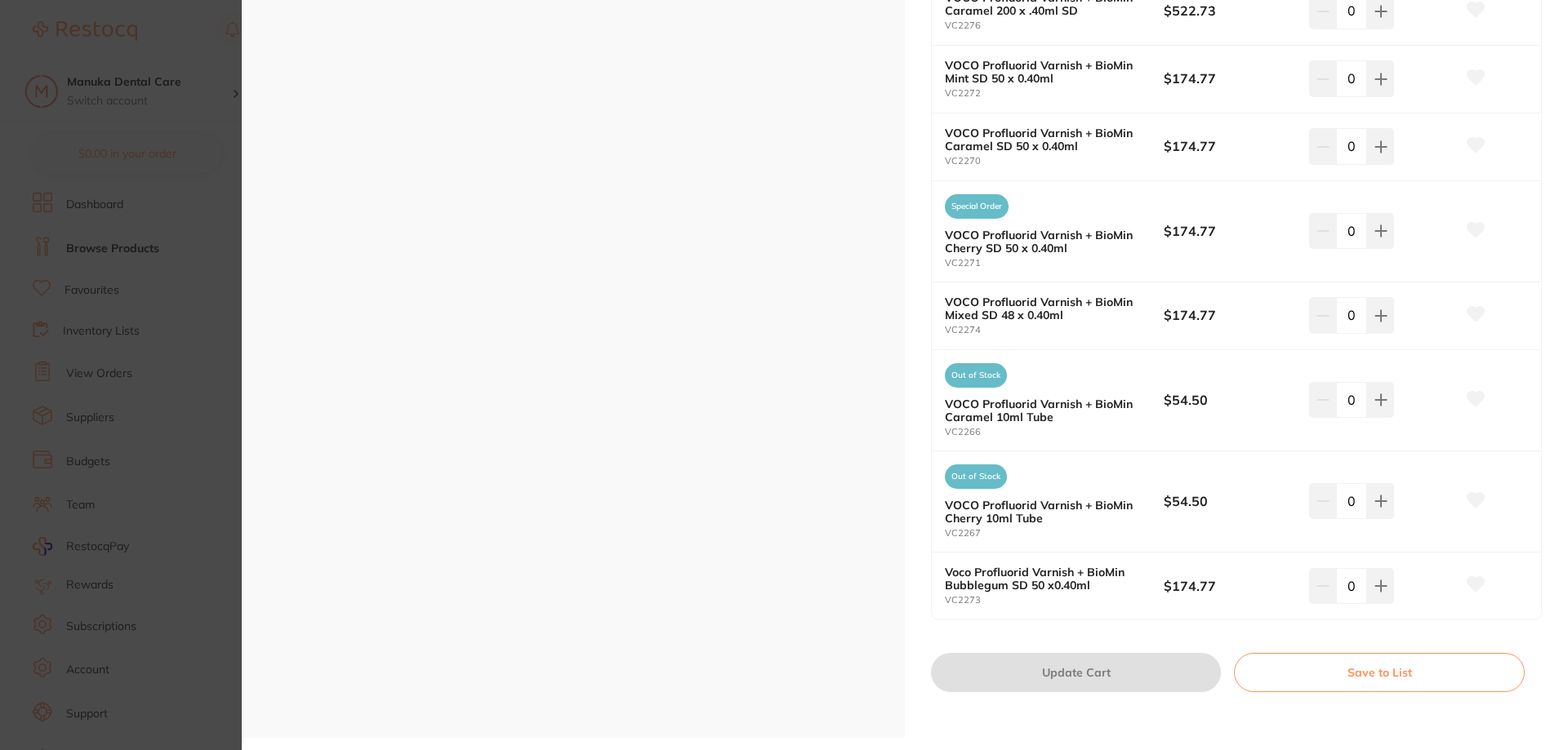
click at [184, 134] on section "VOCO Profluorid Varnish + BioMin, Various Flavours preventative by [PERSON_NAME…" at bounding box center [784, 375] width 1568 height 750
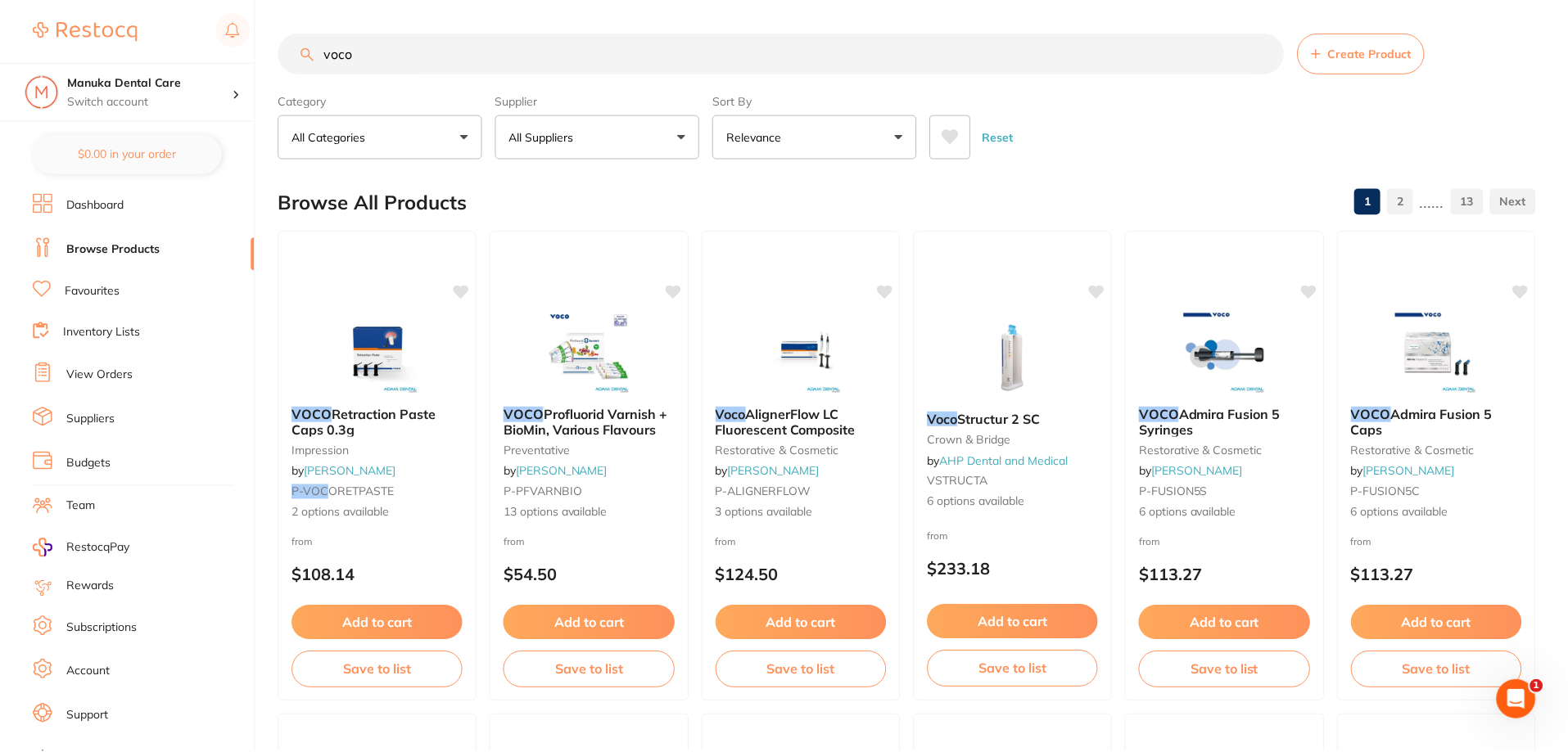
scroll to position [1, 0]
click at [429, 62] on input "voco" at bounding box center [781, 52] width 1006 height 41
drag, startPoint x: 364, startPoint y: 56, endPoint x: 207, endPoint y: 51, distance: 157.1
click at [207, 51] on div "$0.00 Manuka Dental Care Switch account Manuka Dental Care $0.00 in your order …" at bounding box center [784, 375] width 1568 height 752
type input "foam"
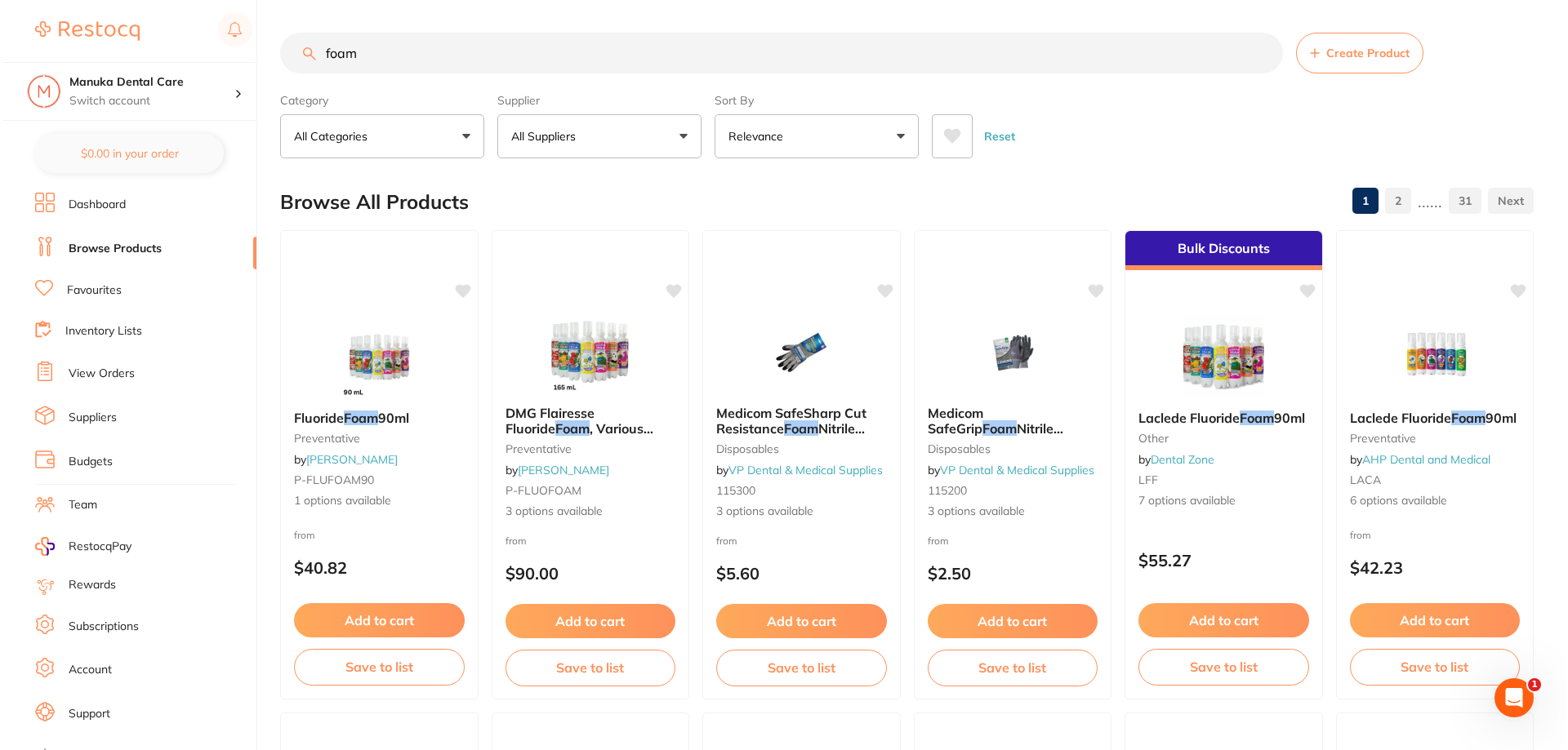
scroll to position [0, 0]
click at [401, 419] on span "90ml" at bounding box center [391, 417] width 31 height 17
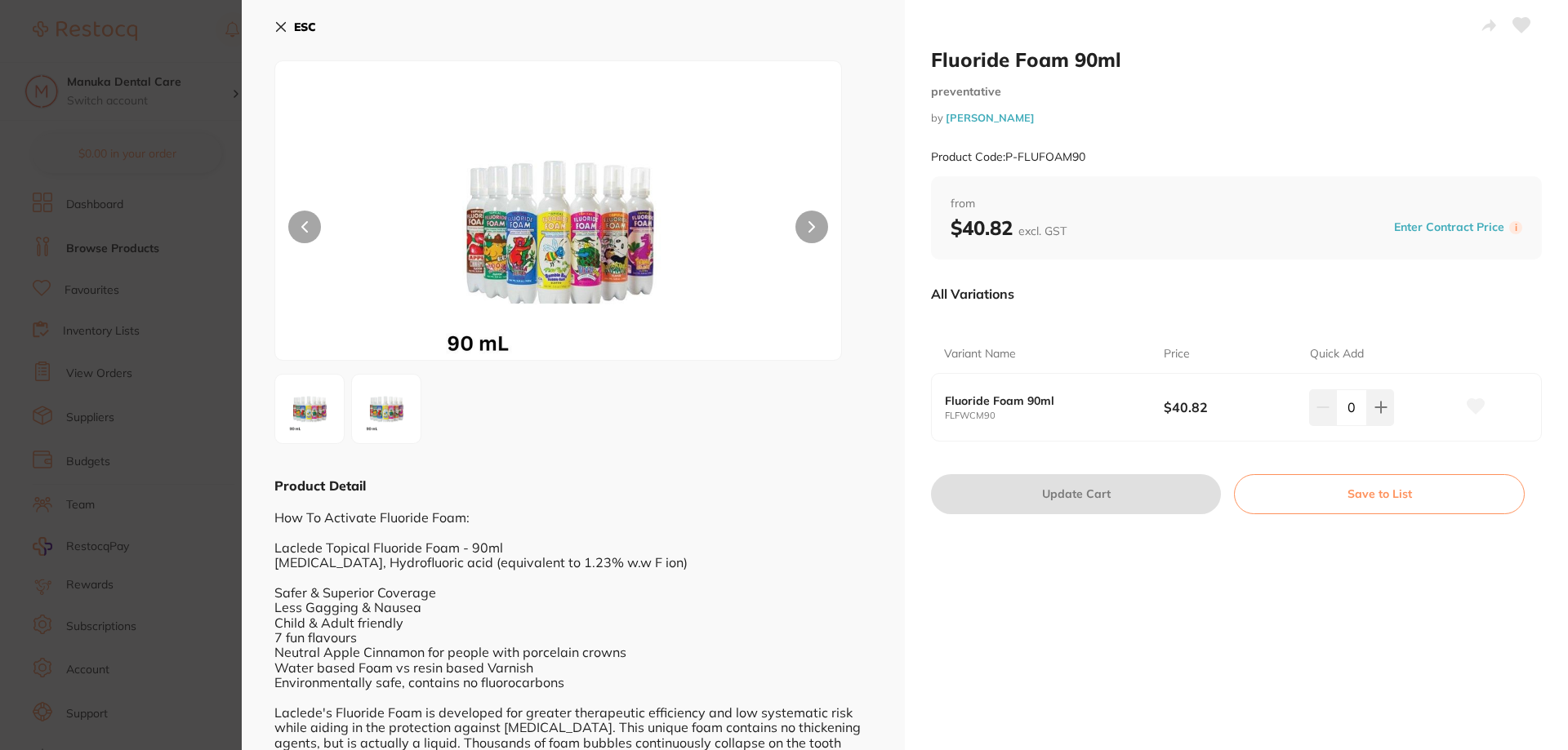
click at [278, 22] on icon at bounding box center [281, 27] width 13 height 13
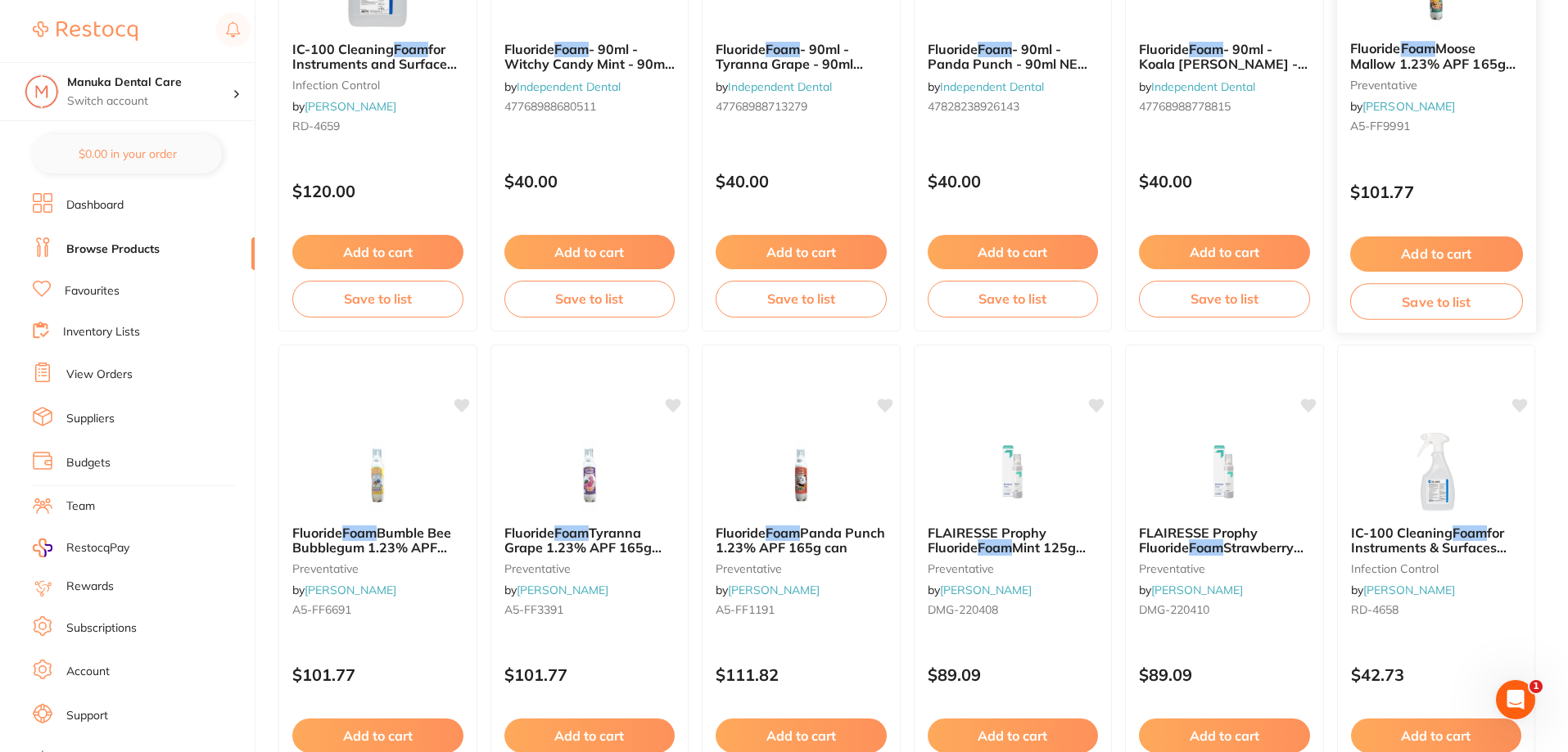
scroll to position [1147, 0]
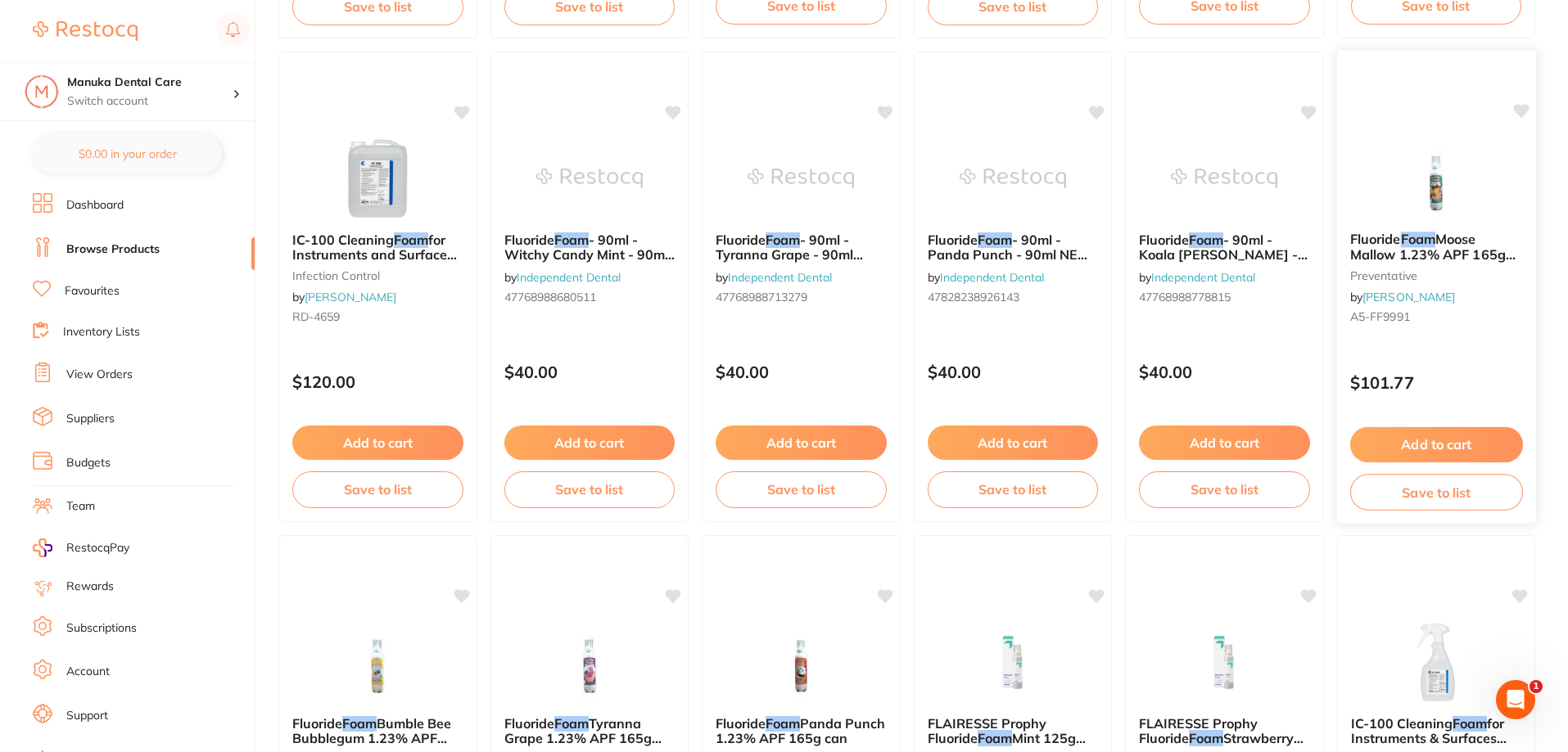
click at [1433, 248] on span "Moose Mallow 1.23% APF 165g can" at bounding box center [1431, 254] width 166 height 47
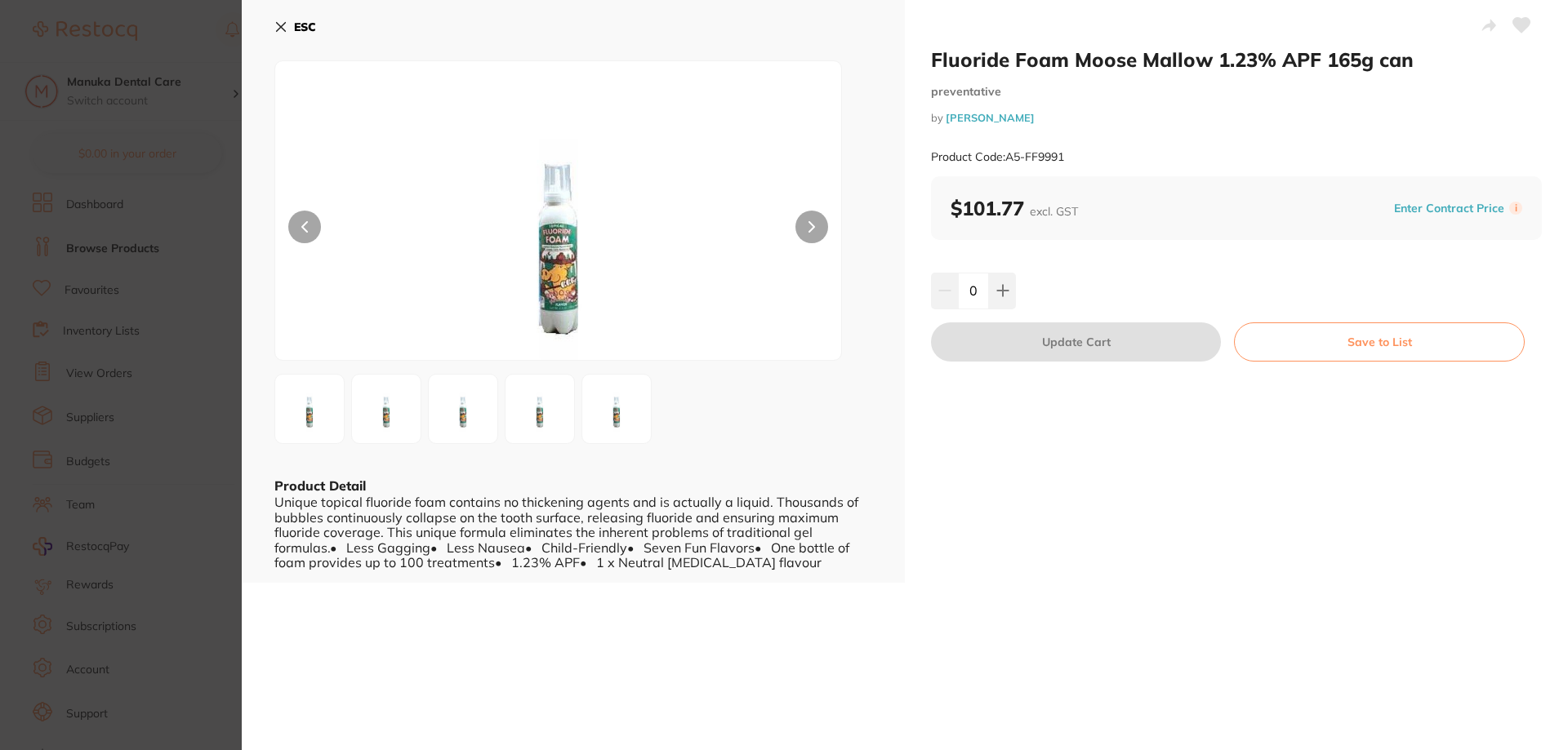
click at [290, 19] on button "ESC" at bounding box center [295, 27] width 42 height 28
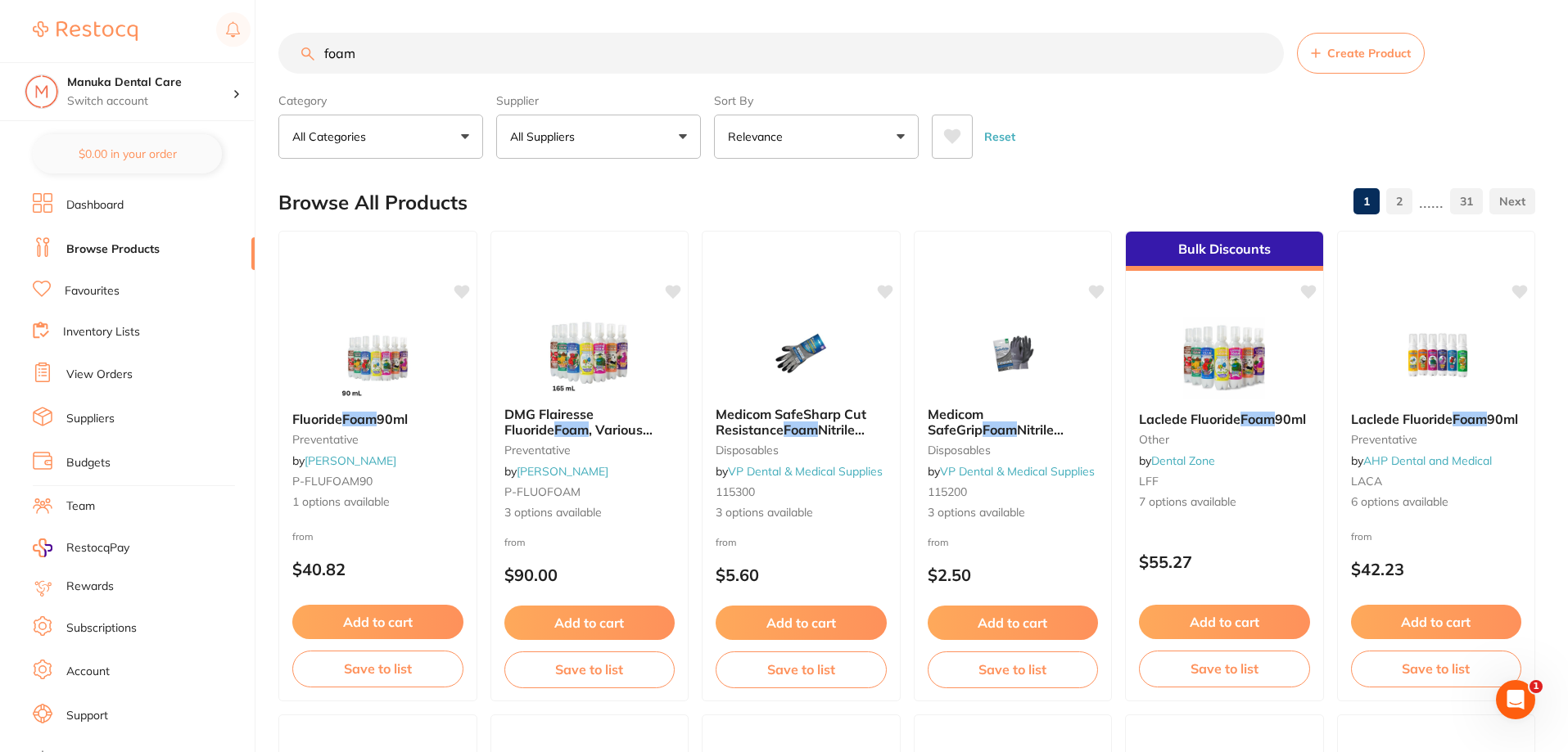
drag, startPoint x: 402, startPoint y: 51, endPoint x: 211, endPoint y: 51, distance: 191.0
click at [211, 51] on div "$0.00 Manuka Dental Care Switch account Manuka Dental Care $0.00 in your order …" at bounding box center [784, 376] width 1568 height 752
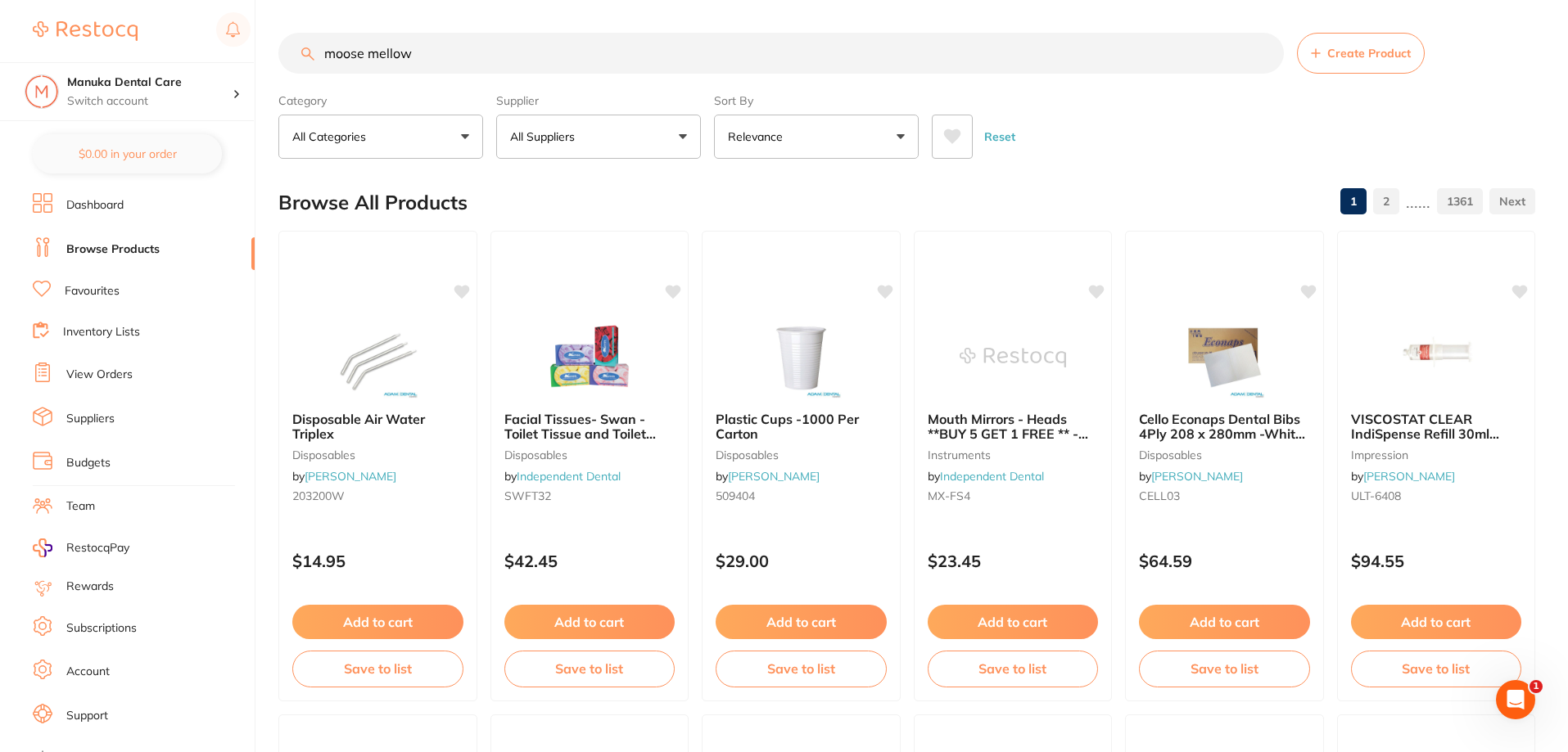
type input "moose mellow"
